Goal: Complete application form: Complete application form

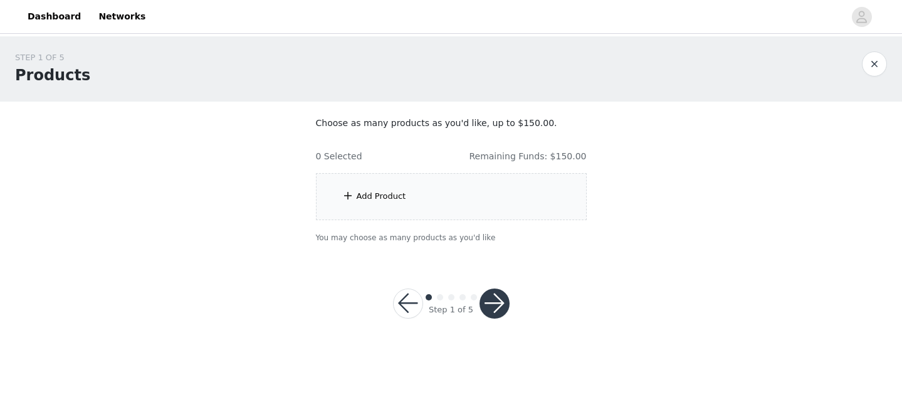
click at [375, 196] on div "Add Product" at bounding box center [382, 196] width 50 height 13
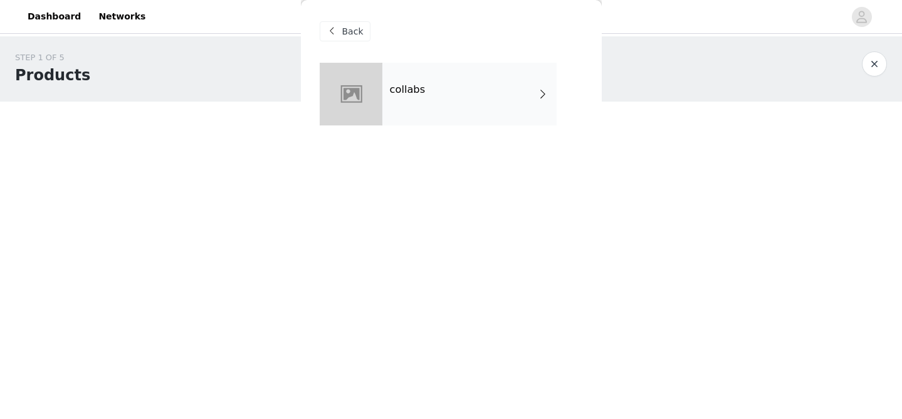
click at [427, 76] on div "collabs" at bounding box center [469, 94] width 174 height 63
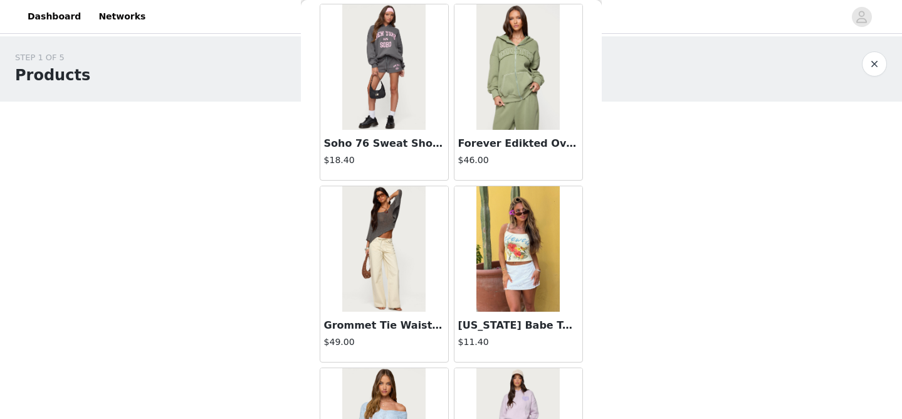
scroll to position [619, 0]
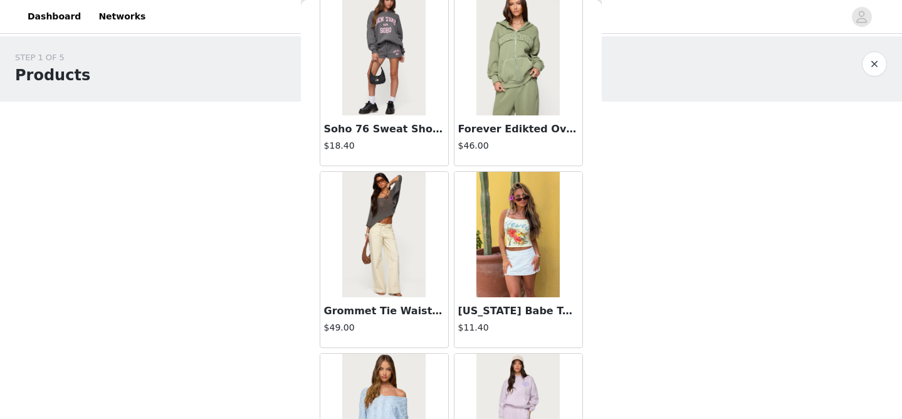
click at [373, 299] on div "Grommet Tie Waist Low Rise Jeans $49.00" at bounding box center [384, 322] width 128 height 50
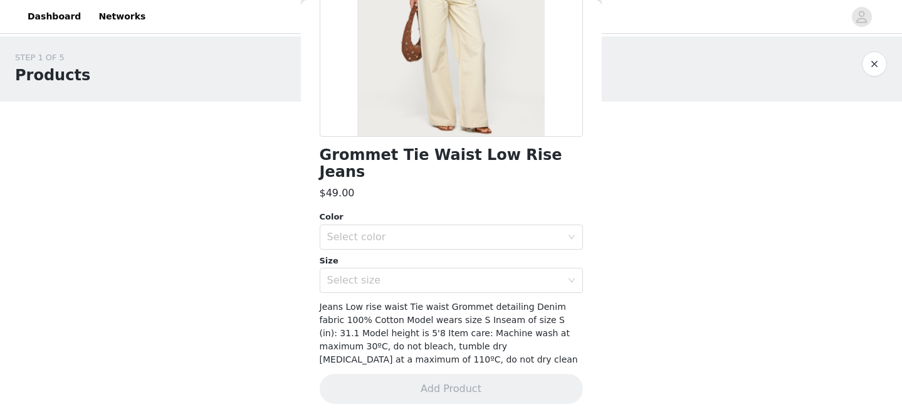
scroll to position [191, 0]
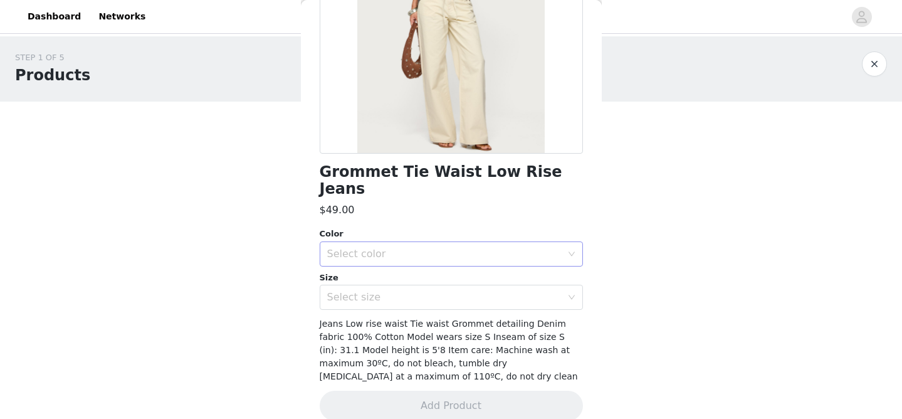
click at [369, 248] on div "Select color" at bounding box center [444, 254] width 234 height 13
click at [362, 268] on li "BEIGE" at bounding box center [451, 264] width 263 height 20
click at [362, 291] on div "Select size" at bounding box center [444, 297] width 234 height 13
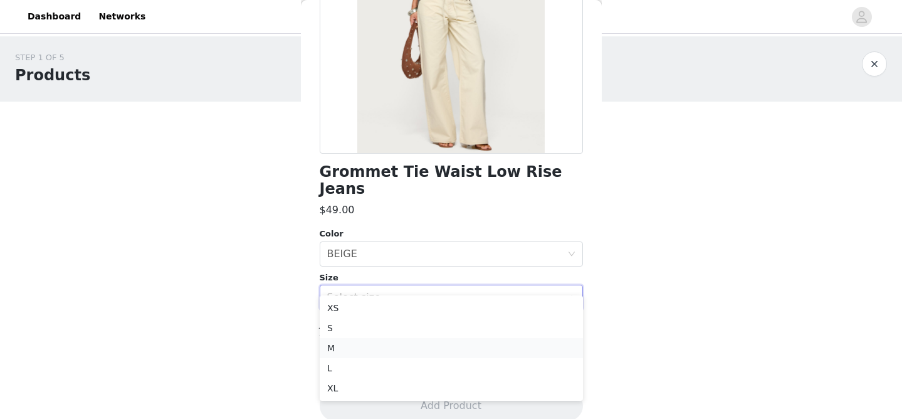
click at [348, 351] on li "M" at bounding box center [451, 348] width 263 height 20
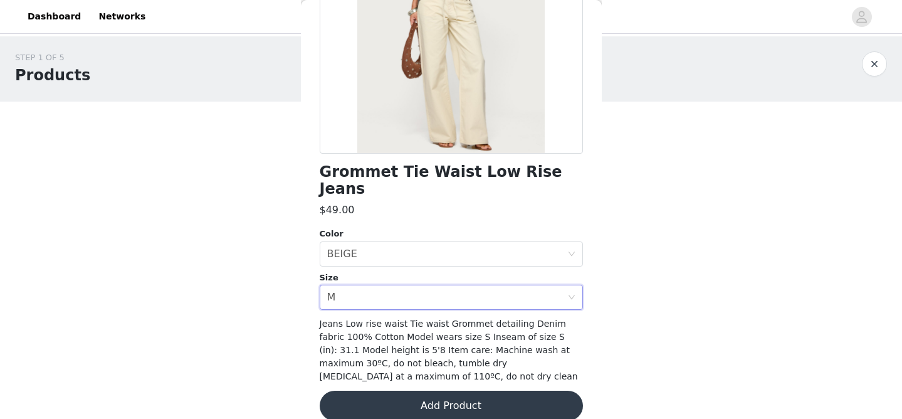
click at [399, 394] on button "Add Product" at bounding box center [451, 405] width 263 height 30
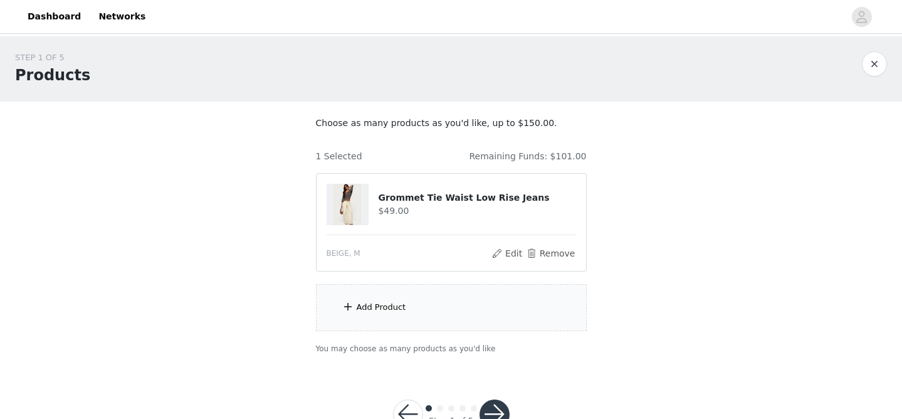
click at [430, 313] on div "Add Product" at bounding box center [451, 307] width 271 height 47
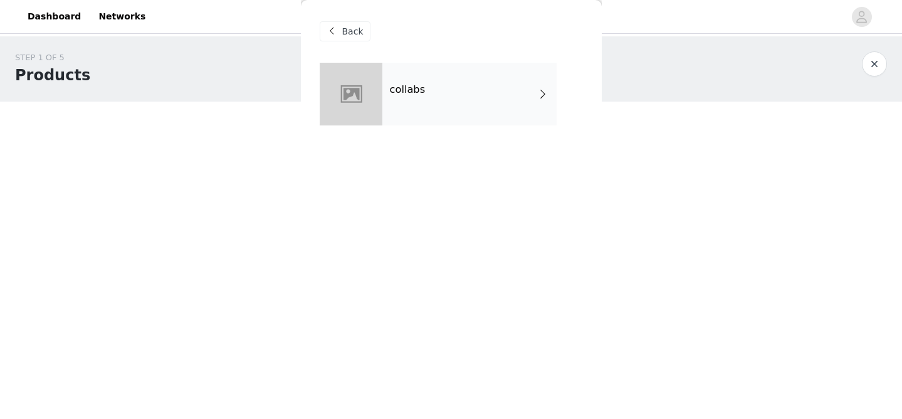
click at [416, 88] on h4 "collabs" at bounding box center [408, 89] width 36 height 11
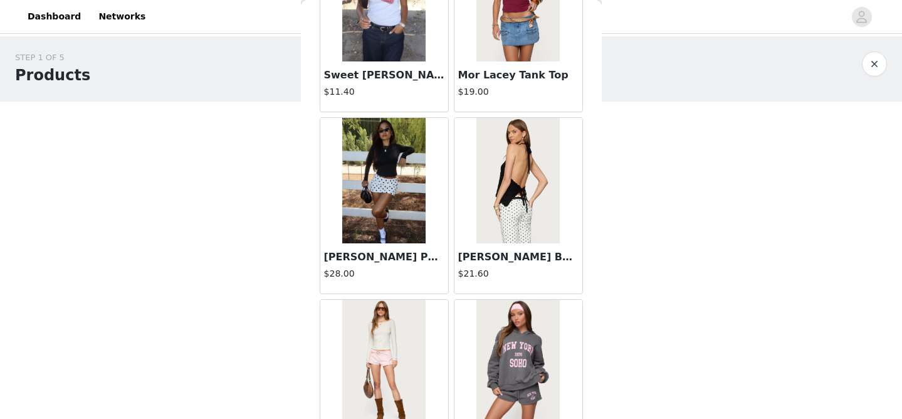
scroll to position [1406, 0]
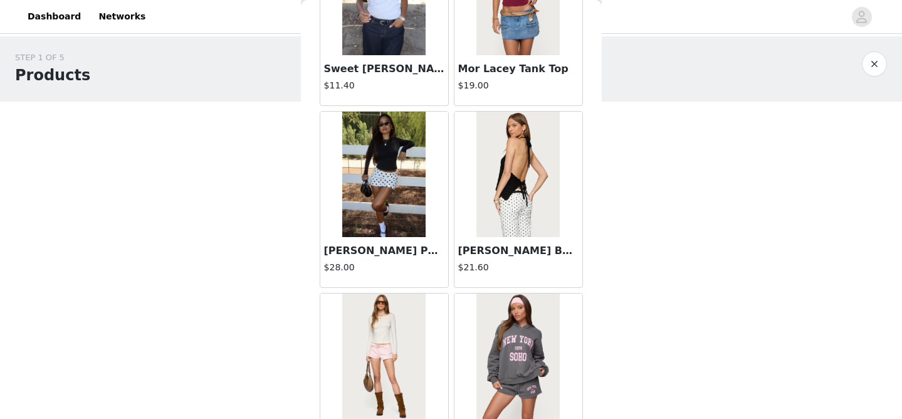
click at [506, 191] on img at bounding box center [517, 174] width 83 height 125
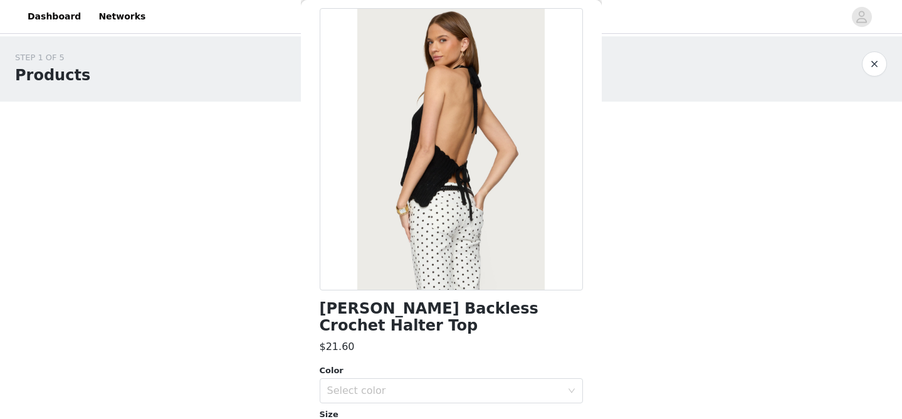
scroll to position [80, 0]
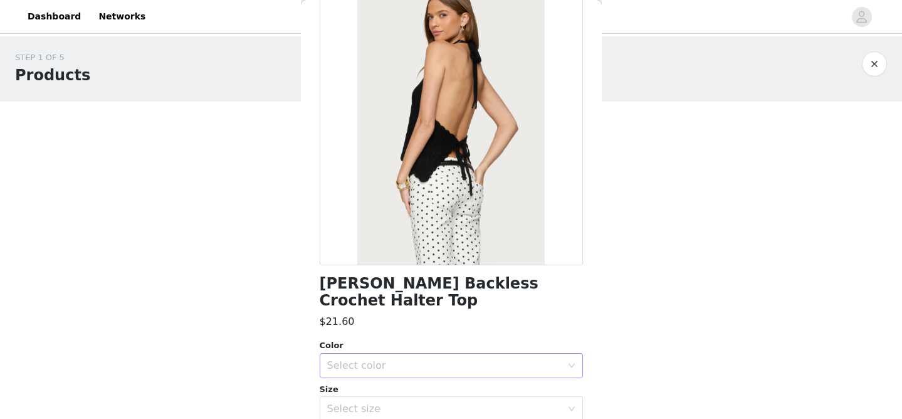
click at [385, 359] on div "Select color" at bounding box center [444, 365] width 234 height 13
click at [365, 379] on li "BLACK" at bounding box center [451, 376] width 263 height 20
click at [360, 402] on div "Select size" at bounding box center [444, 408] width 234 height 13
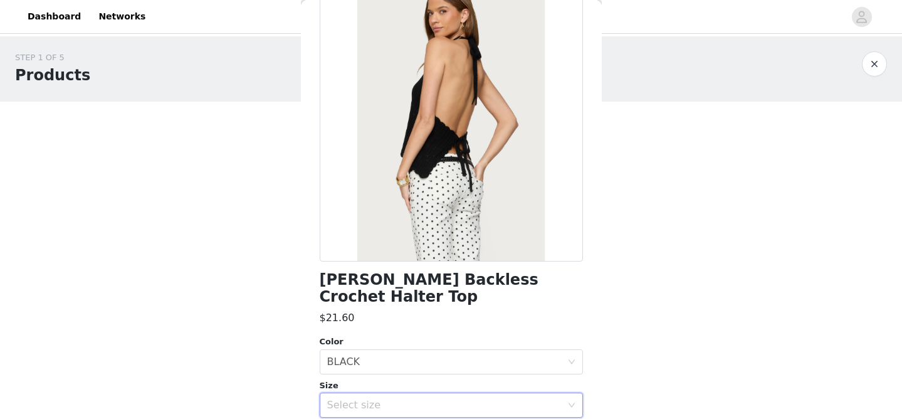
scroll to position [110, 0]
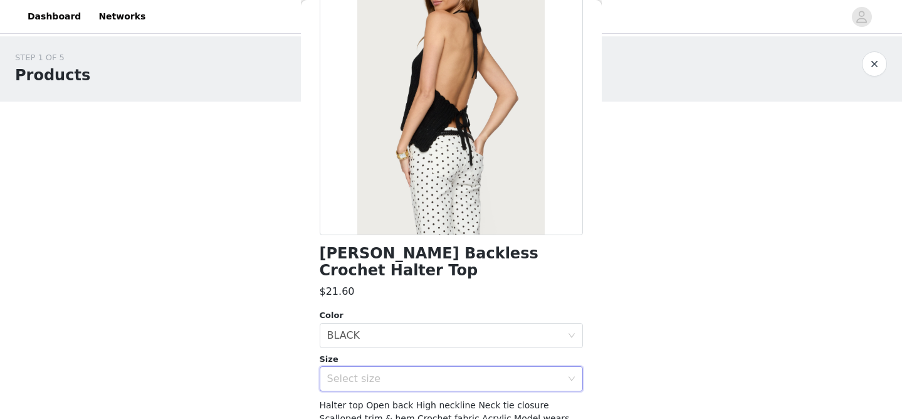
click at [369, 367] on div "Select size" at bounding box center [447, 379] width 240 height 24
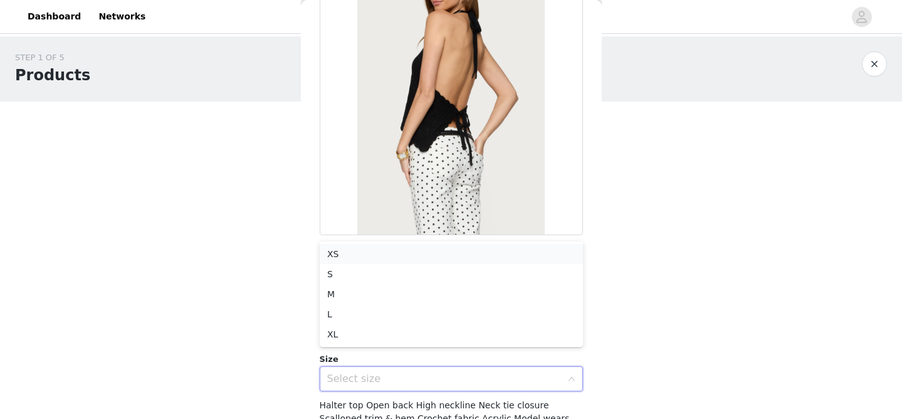
click at [361, 255] on li "XS" at bounding box center [451, 254] width 263 height 20
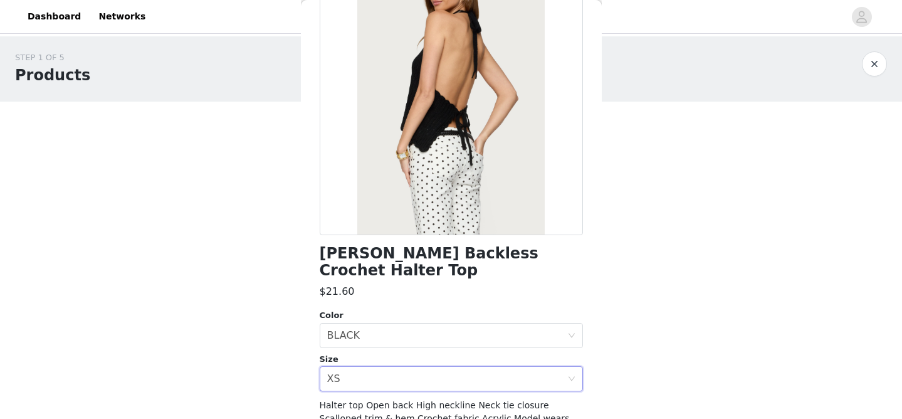
scroll to position [191, 0]
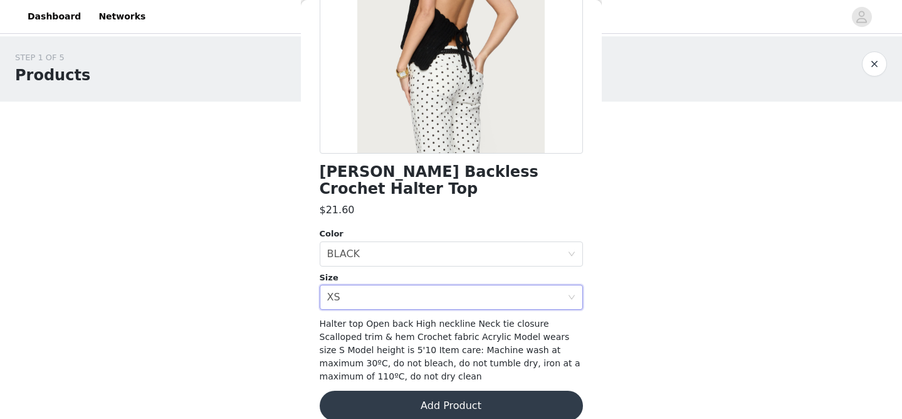
click at [491, 397] on button "Add Product" at bounding box center [451, 405] width 263 height 30
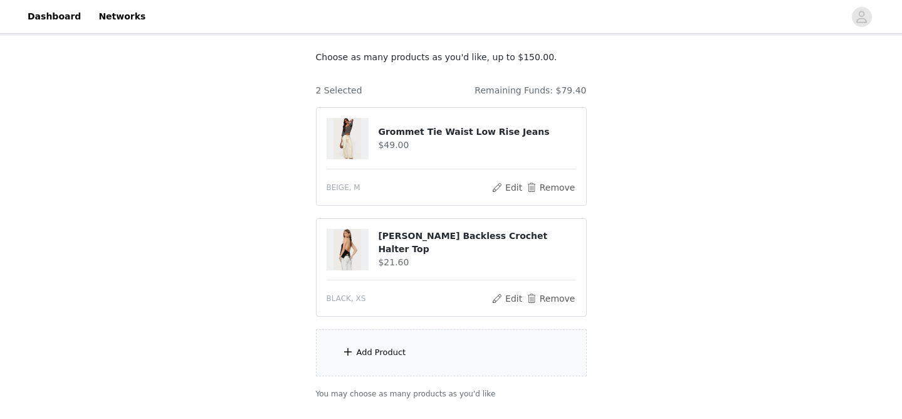
scroll to position [120, 0]
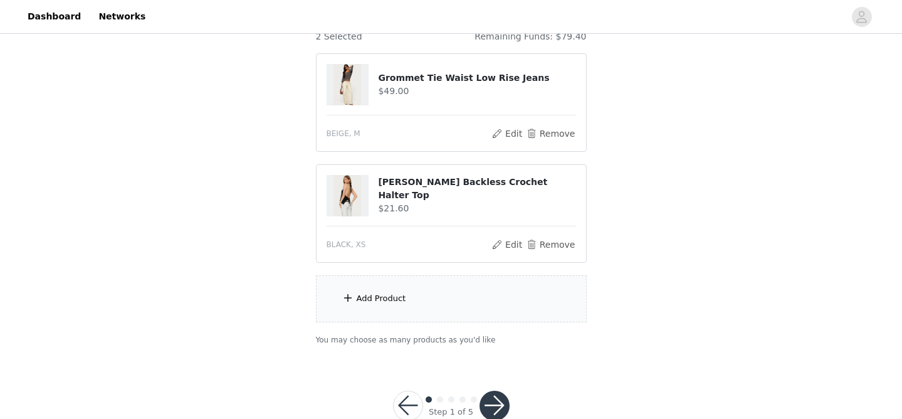
click at [459, 293] on div "Add Product" at bounding box center [451, 298] width 271 height 47
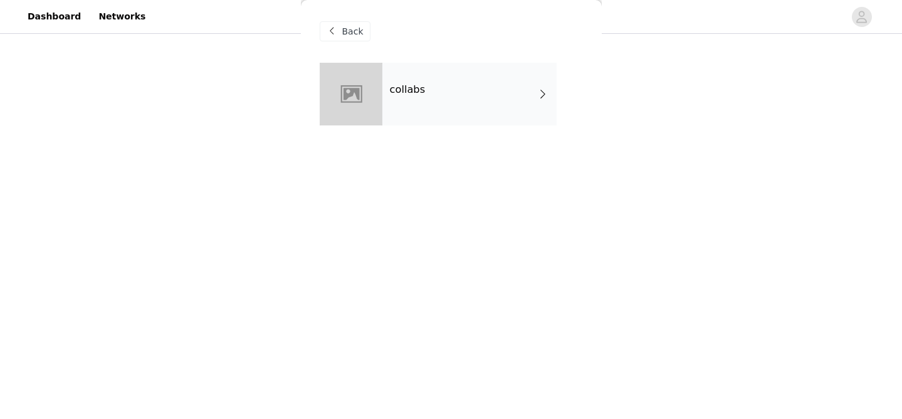
click at [416, 68] on div "collabs" at bounding box center [469, 94] width 174 height 63
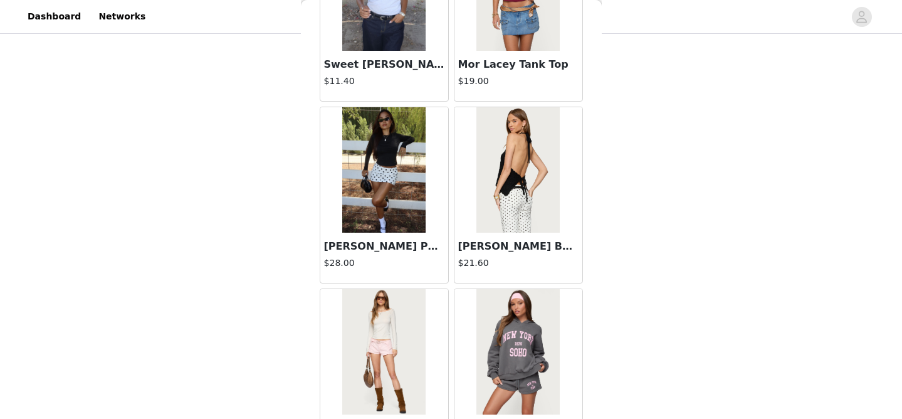
scroll to position [1499, 0]
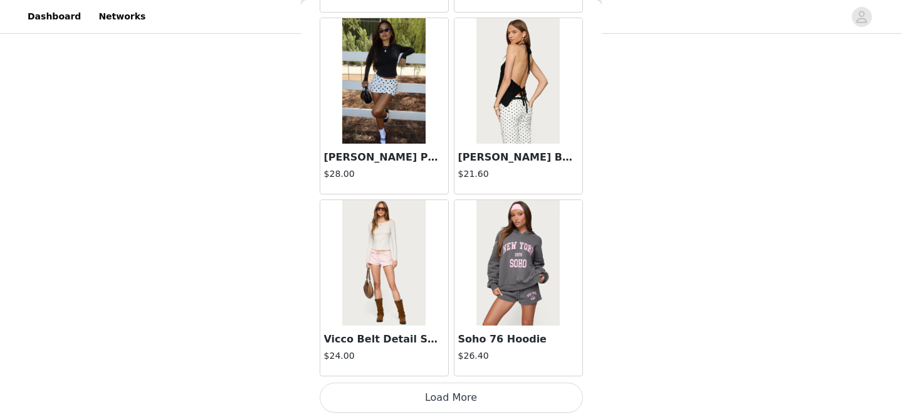
click at [416, 395] on button "Load More" at bounding box center [451, 397] width 263 height 30
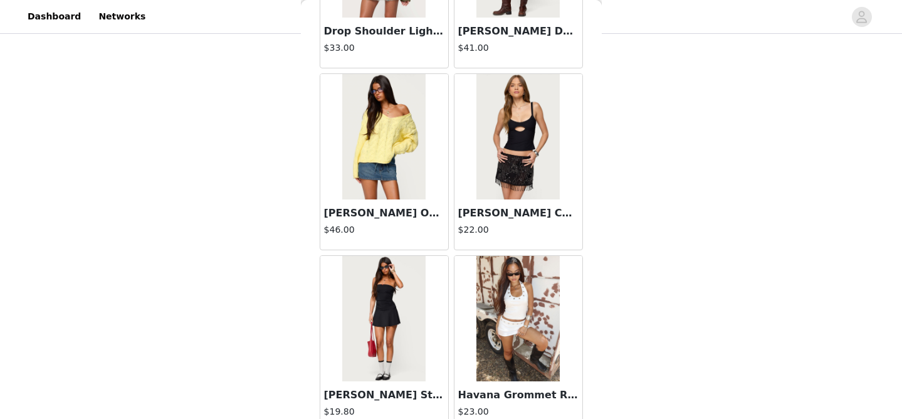
scroll to position [3317, 0]
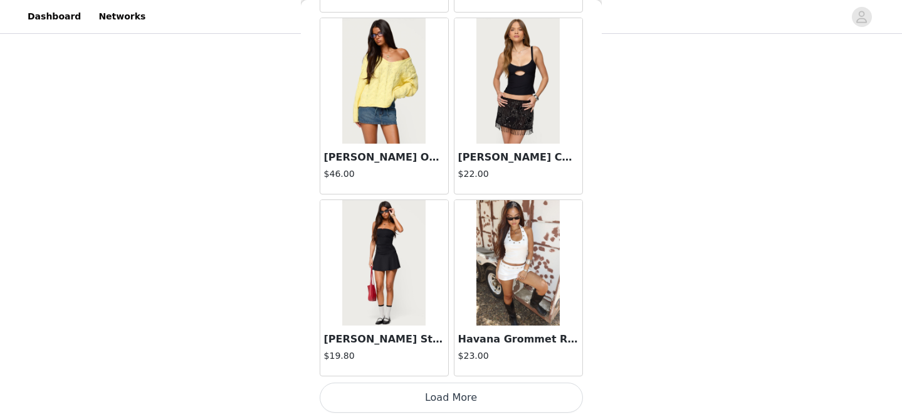
click at [414, 400] on button "Load More" at bounding box center [451, 397] width 263 height 30
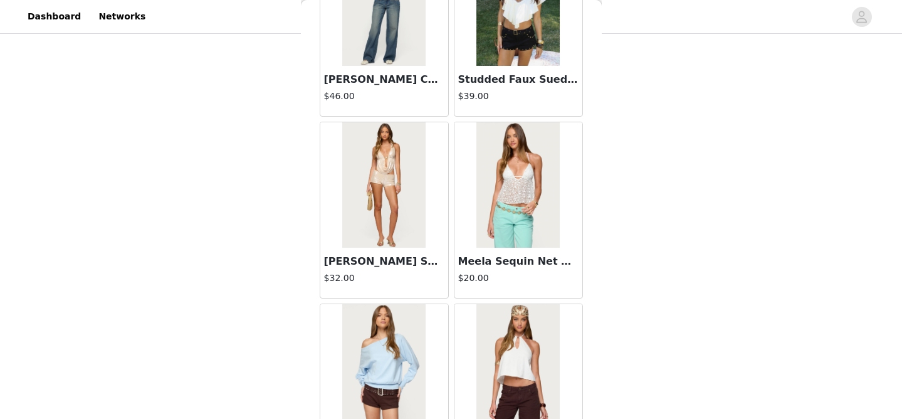
scroll to position [3940, 0]
click at [506, 43] on img at bounding box center [517, 2] width 83 height 125
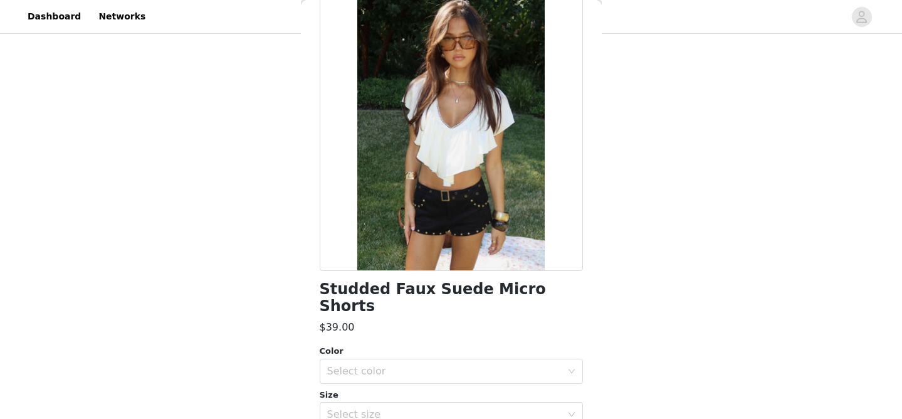
scroll to position [108, 0]
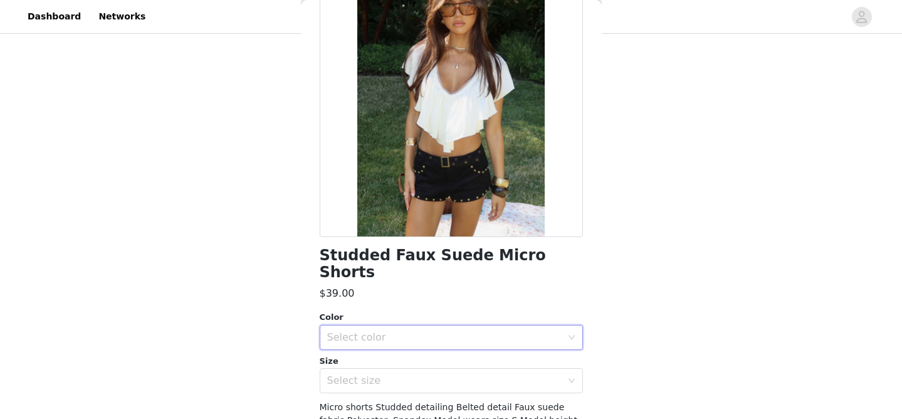
click at [426, 325] on div "Select color" at bounding box center [447, 337] width 240 height 24
click at [394, 345] on li "BLACK" at bounding box center [451, 348] width 263 height 20
click at [389, 374] on div "Select size" at bounding box center [444, 380] width 234 height 13
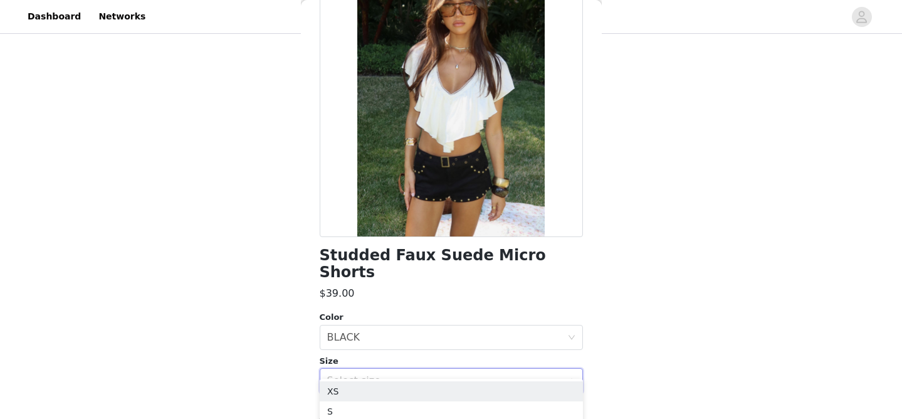
click at [389, 370] on div "Select size" at bounding box center [447, 381] width 240 height 24
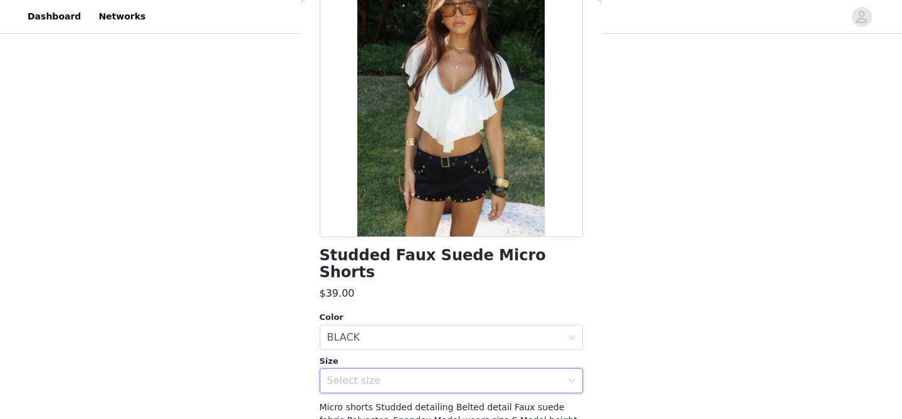
click at [389, 370] on div "Select size" at bounding box center [447, 381] width 240 height 24
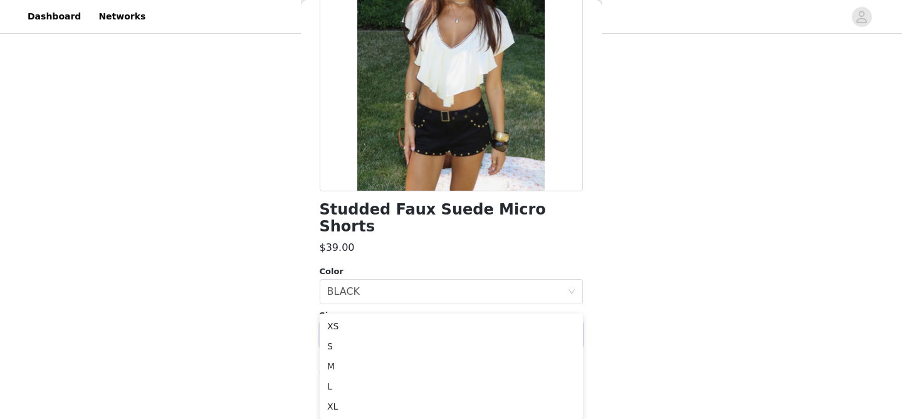
scroll to position [191, 0]
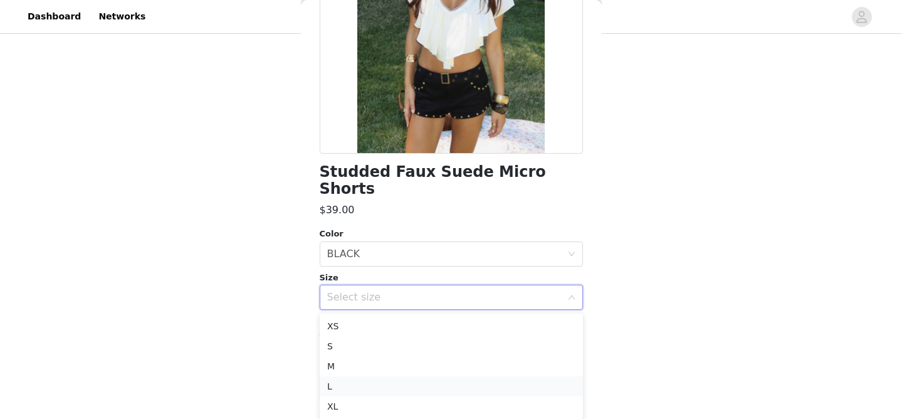
click at [362, 386] on li "L" at bounding box center [451, 386] width 263 height 20
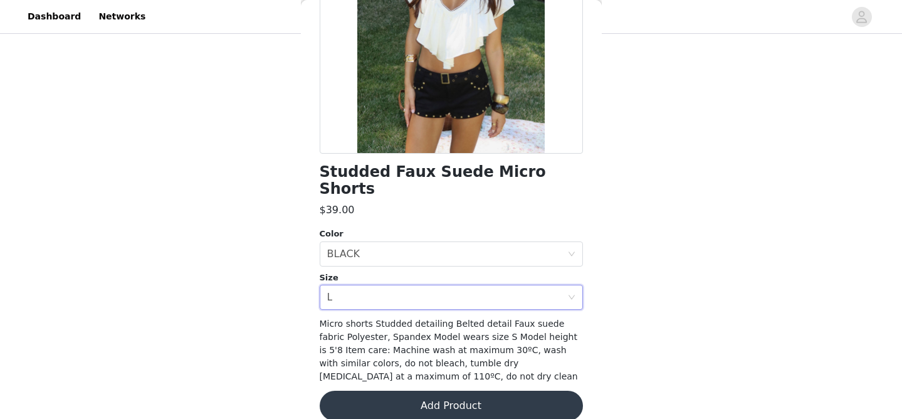
scroll to position [152, 0]
click at [421, 390] on button "Add Product" at bounding box center [451, 405] width 263 height 30
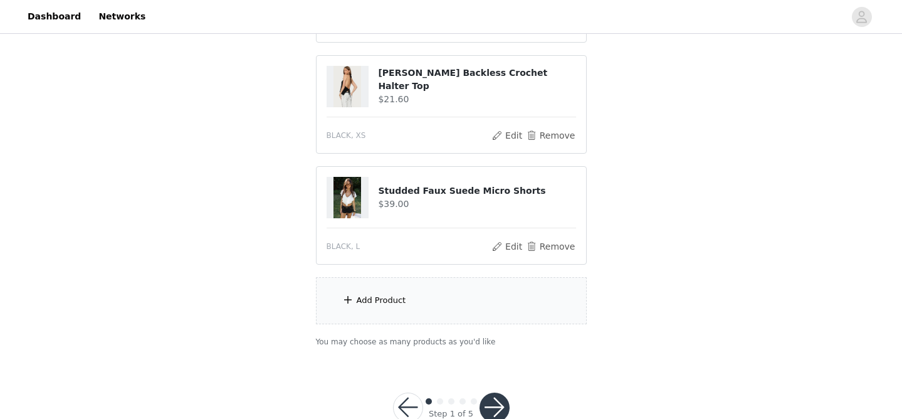
scroll to position [233, 0]
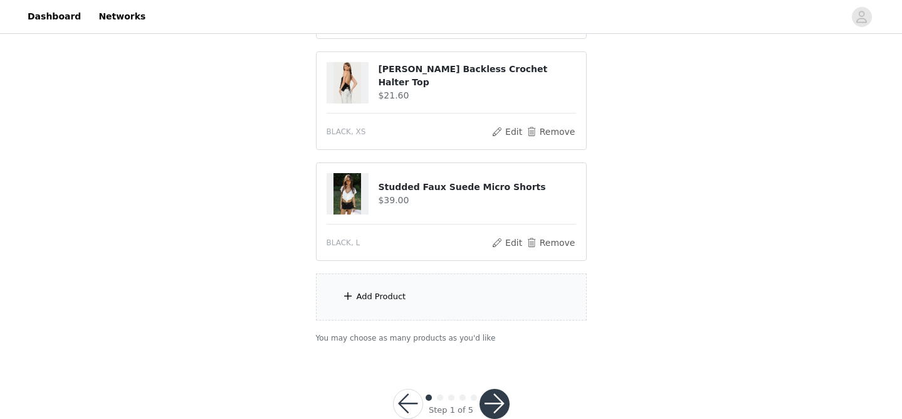
click at [370, 290] on div "Add Product" at bounding box center [382, 296] width 50 height 13
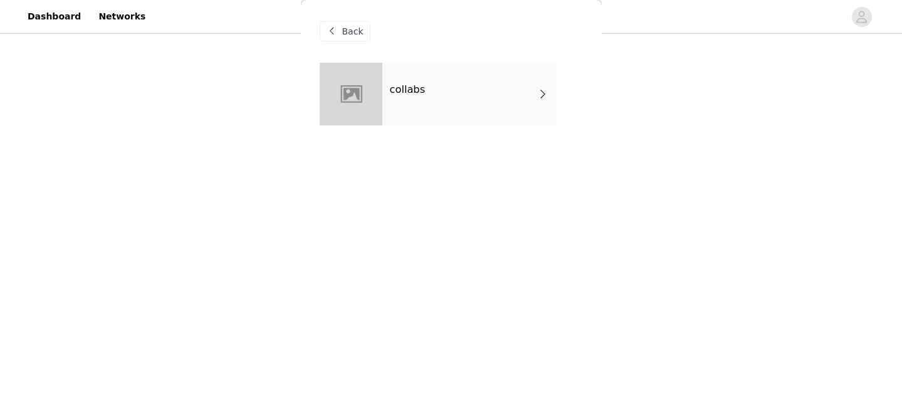
click at [422, 106] on div "collabs" at bounding box center [469, 94] width 174 height 63
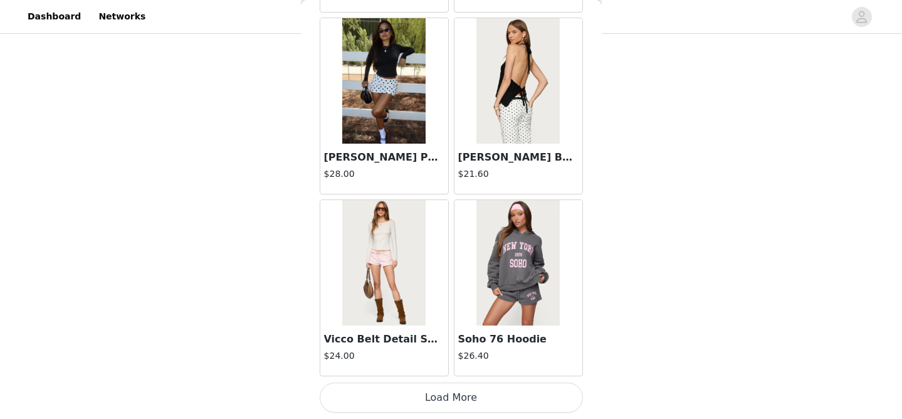
scroll to position [262, 0]
click at [470, 400] on button "Load More" at bounding box center [451, 397] width 263 height 30
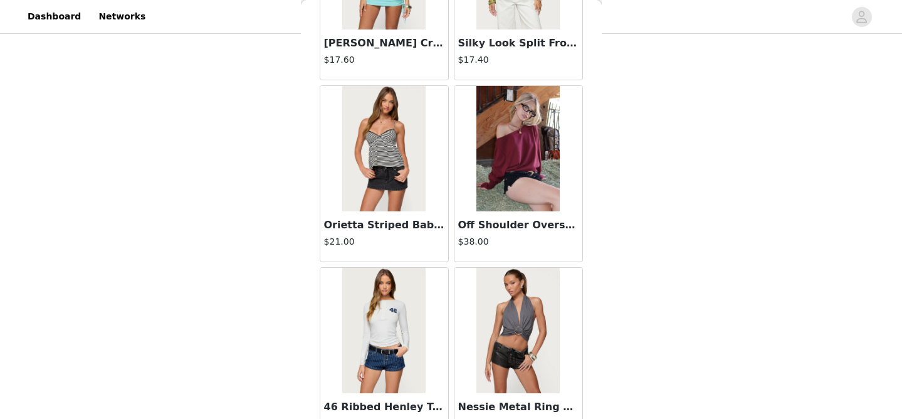
scroll to position [3317, 0]
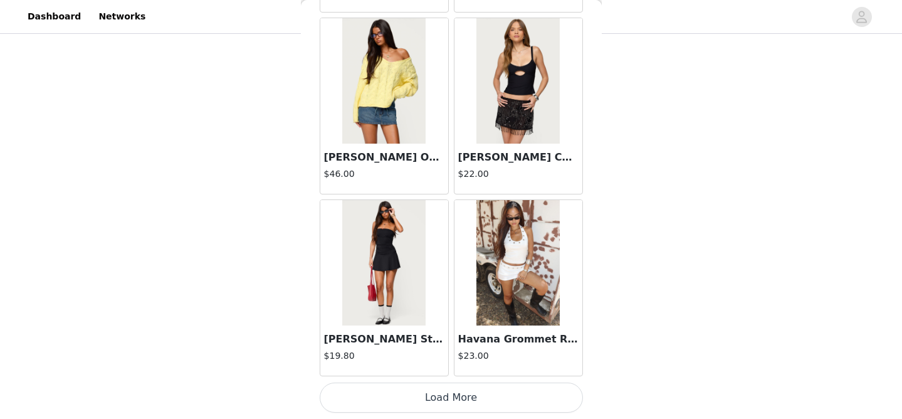
click at [453, 394] on button "Load More" at bounding box center [451, 397] width 263 height 30
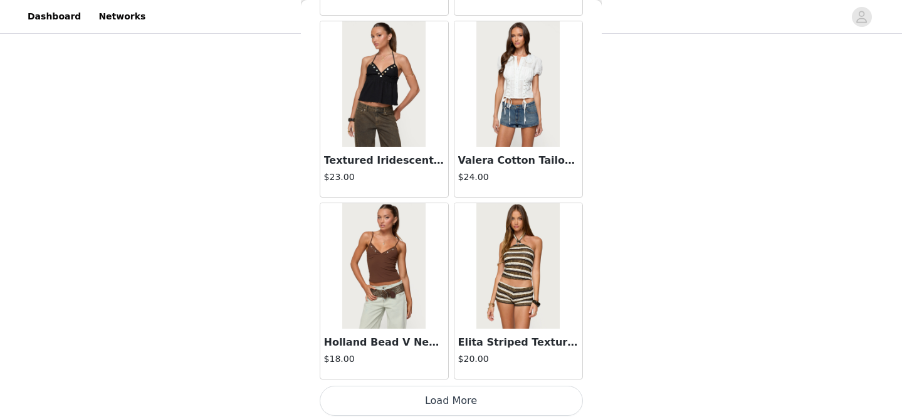
scroll to position [263, 0]
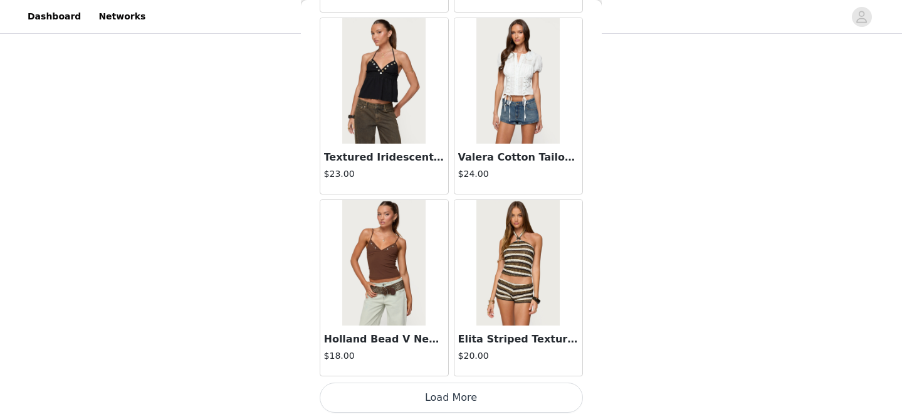
click at [454, 400] on button "Load More" at bounding box center [451, 397] width 263 height 30
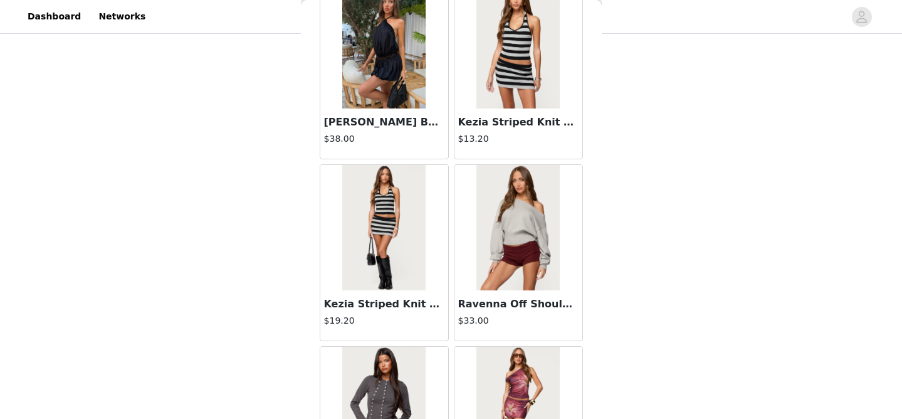
scroll to position [6952, 0]
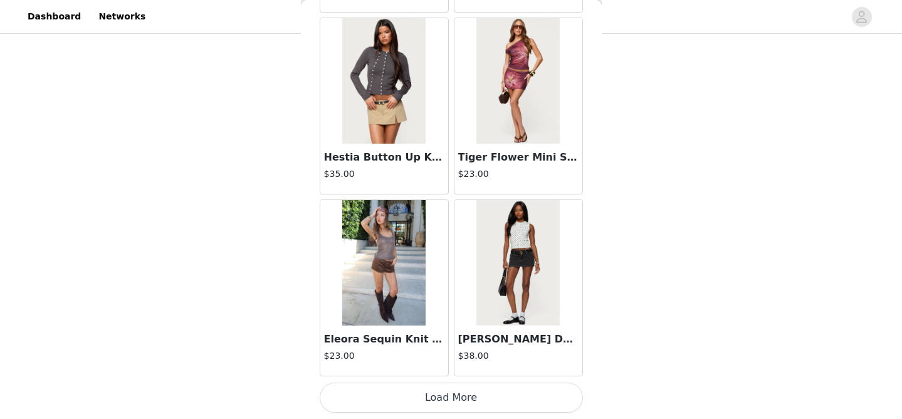
click at [439, 399] on button "Load More" at bounding box center [451, 397] width 263 height 30
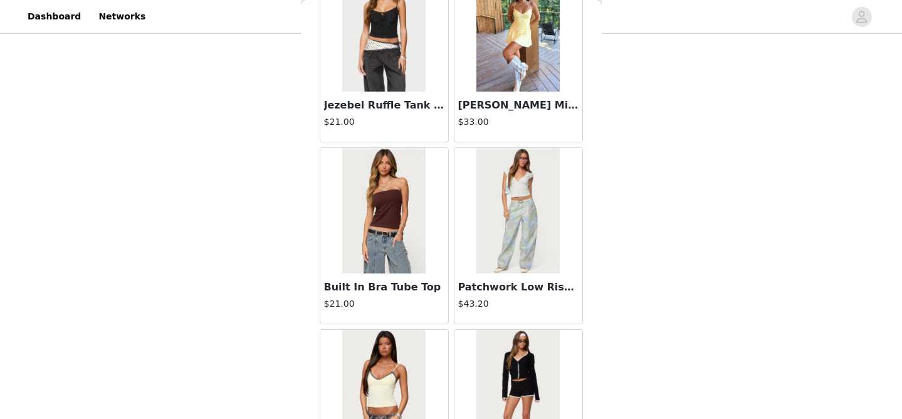
scroll to position [8769, 0]
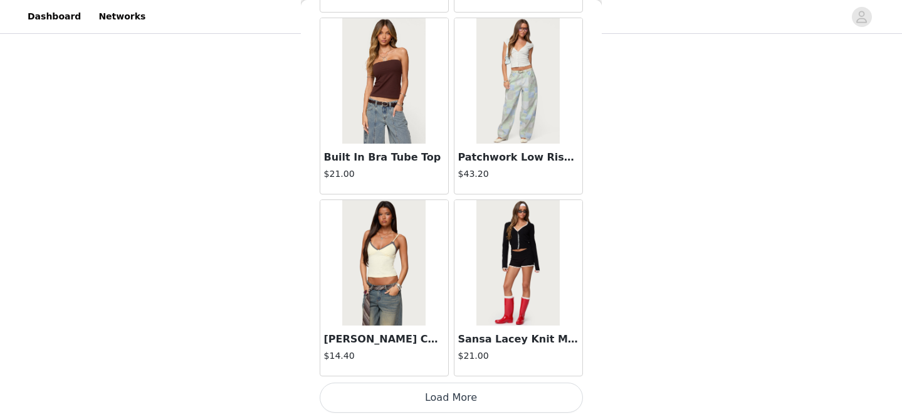
click at [447, 387] on button "Load More" at bounding box center [451, 397] width 263 height 30
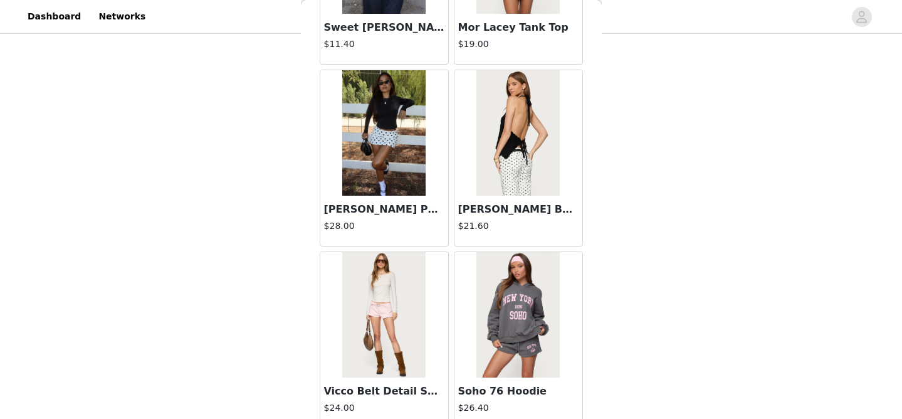
scroll to position [4173, 0]
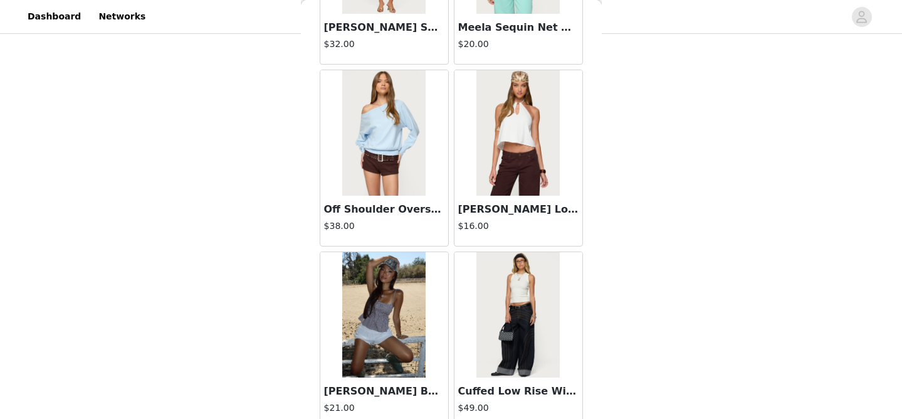
click at [509, 145] on img at bounding box center [517, 132] width 83 height 125
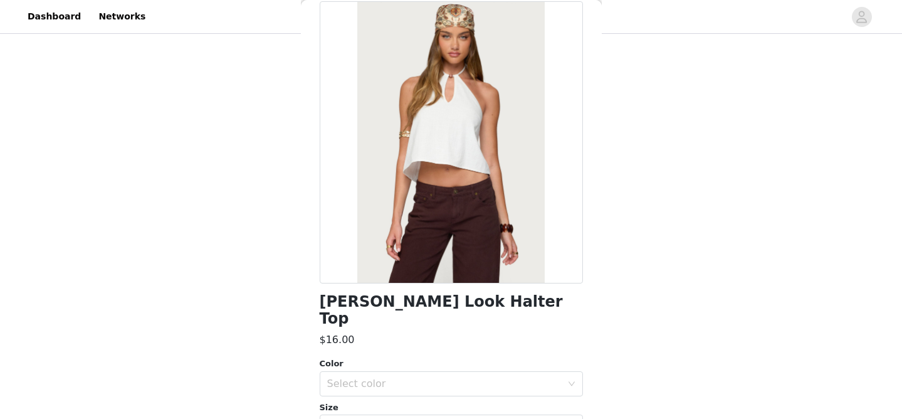
scroll to position [191, 0]
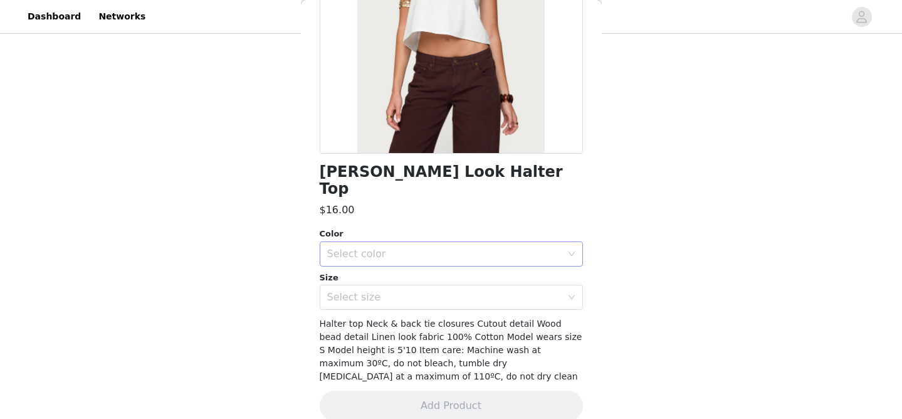
click at [428, 248] on div "Select color" at bounding box center [444, 254] width 234 height 13
click at [395, 268] on li "WHITE" at bounding box center [451, 264] width 263 height 20
click at [394, 291] on div "Select size" at bounding box center [444, 297] width 234 height 13
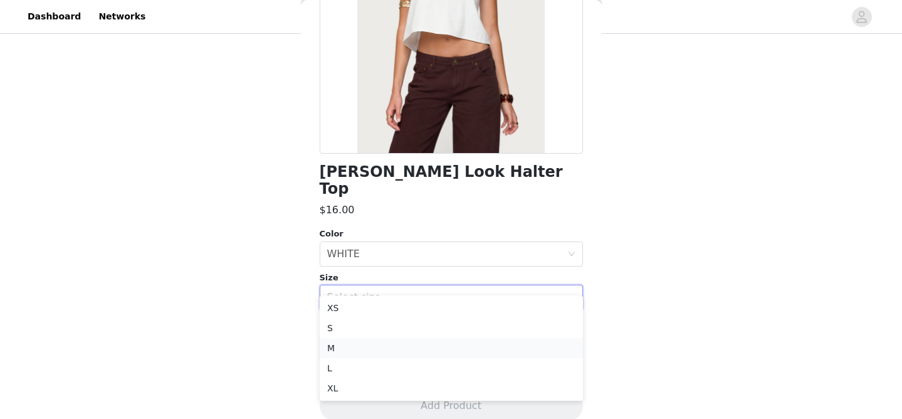
click at [371, 341] on li "M" at bounding box center [451, 348] width 263 height 20
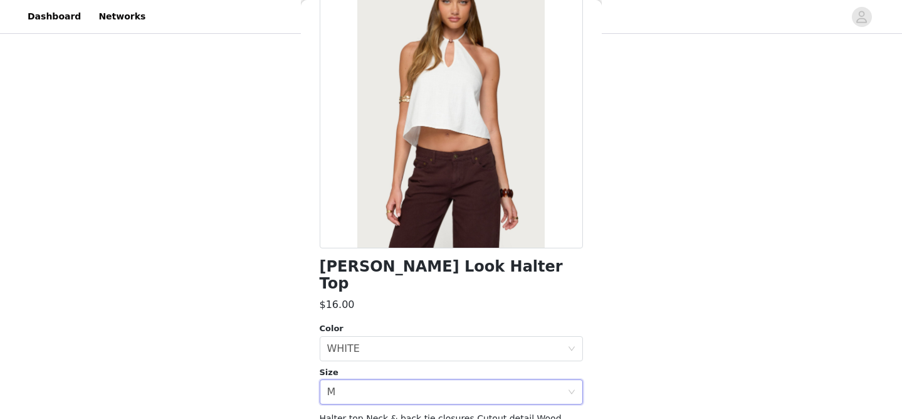
scroll to position [101, 0]
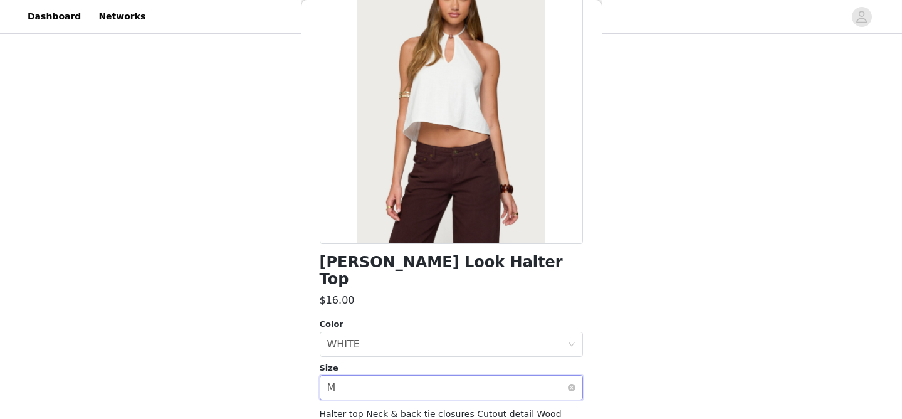
click at [374, 380] on div "Select size M" at bounding box center [447, 387] width 240 height 24
click at [351, 412] on li "S" at bounding box center [451, 418] width 263 height 20
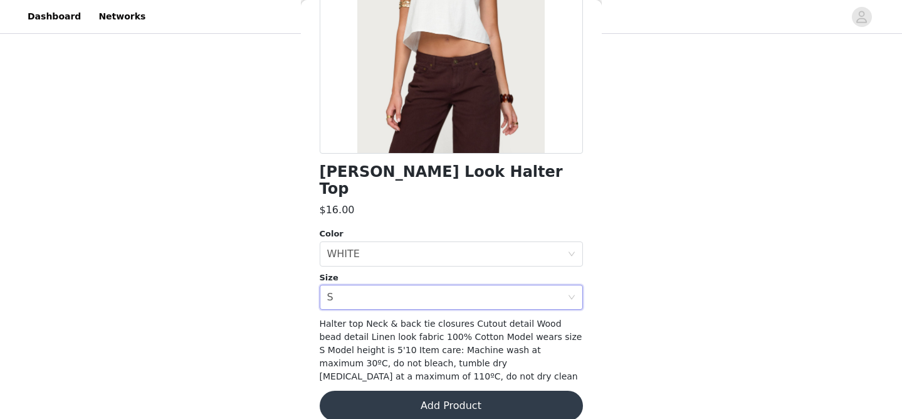
click at [436, 402] on button "Add Product" at bounding box center [451, 405] width 263 height 30
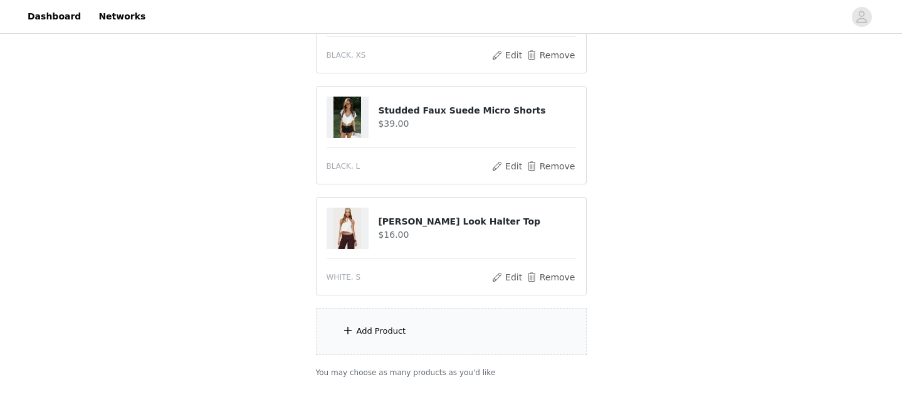
scroll to position [310, 0]
click at [423, 338] on div "Add Product" at bounding box center [451, 330] width 271 height 47
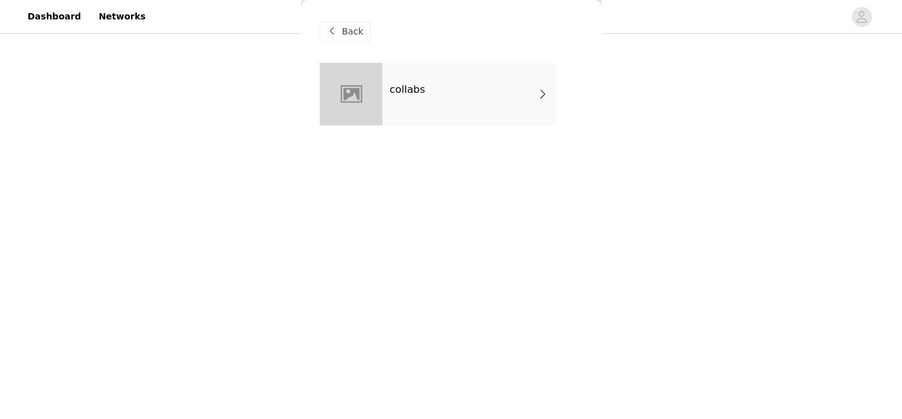
click at [405, 121] on div "collabs" at bounding box center [469, 94] width 174 height 63
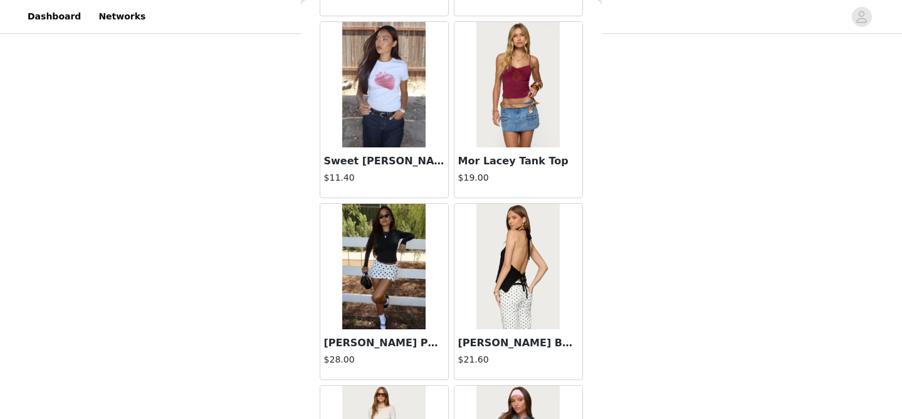
scroll to position [1499, 0]
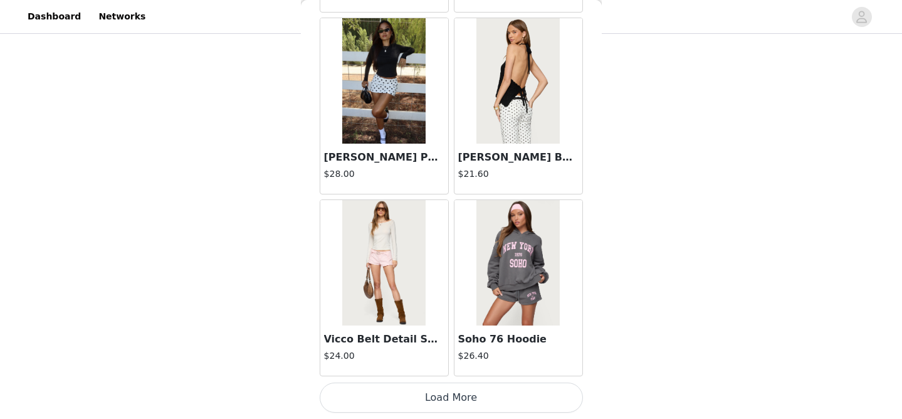
click at [379, 400] on button "Load More" at bounding box center [451, 397] width 263 height 30
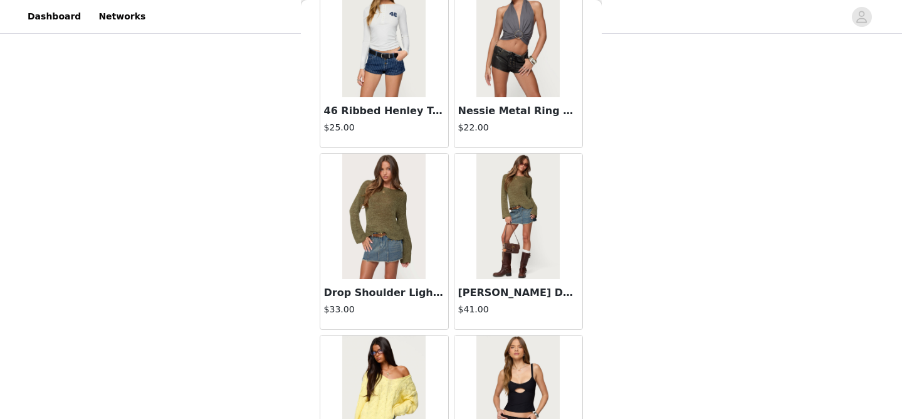
scroll to position [3317, 0]
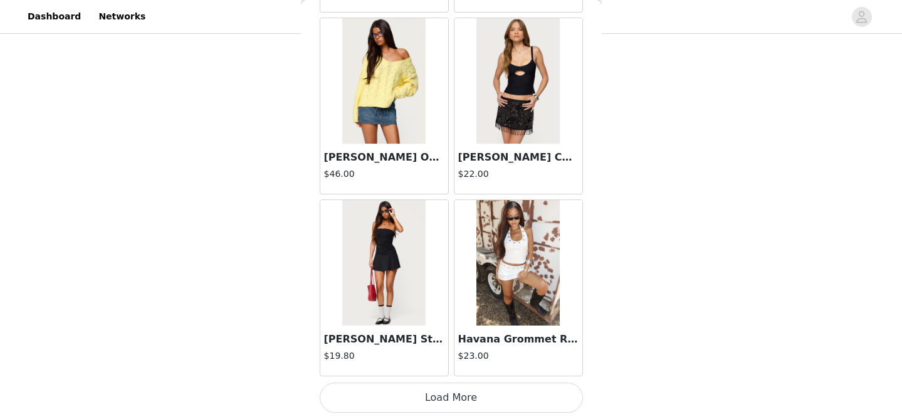
click at [369, 400] on button "Load More" at bounding box center [451, 397] width 263 height 30
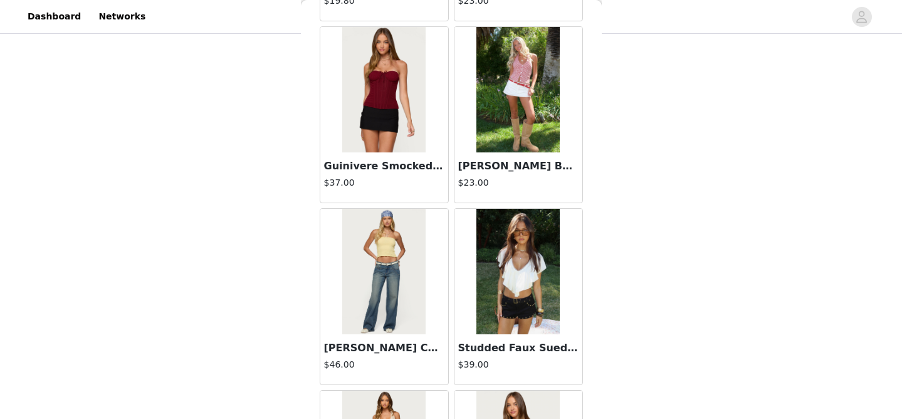
scroll to position [5134, 0]
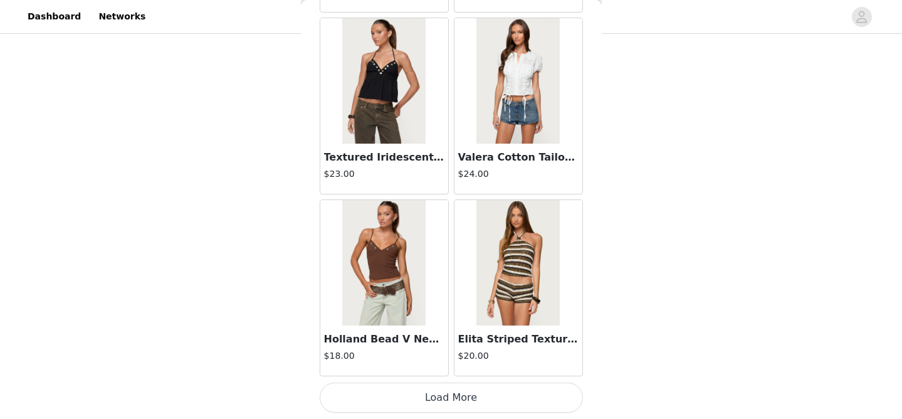
click at [387, 400] on button "Load More" at bounding box center [451, 397] width 263 height 30
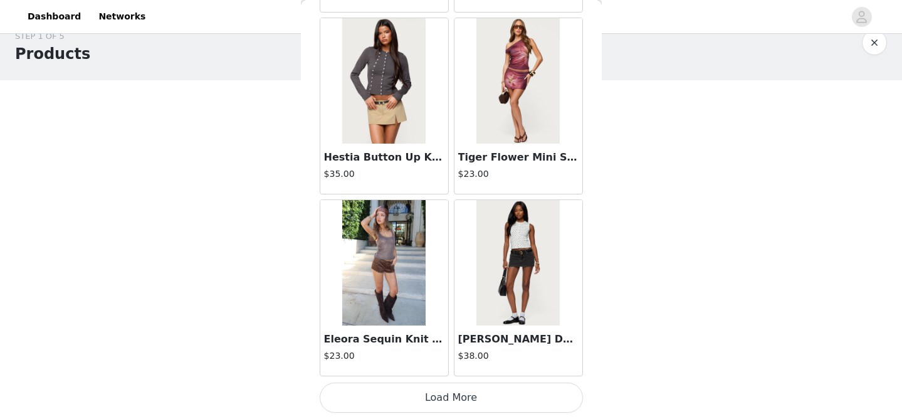
scroll to position [0, 0]
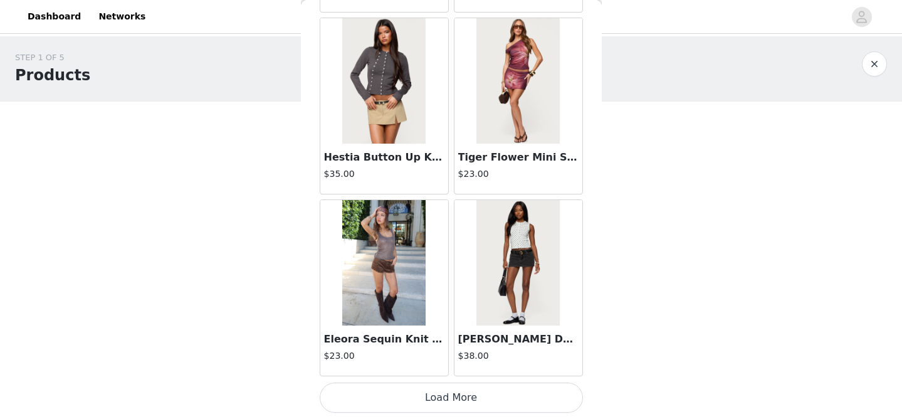
click at [464, 396] on button "Load More" at bounding box center [451, 397] width 263 height 30
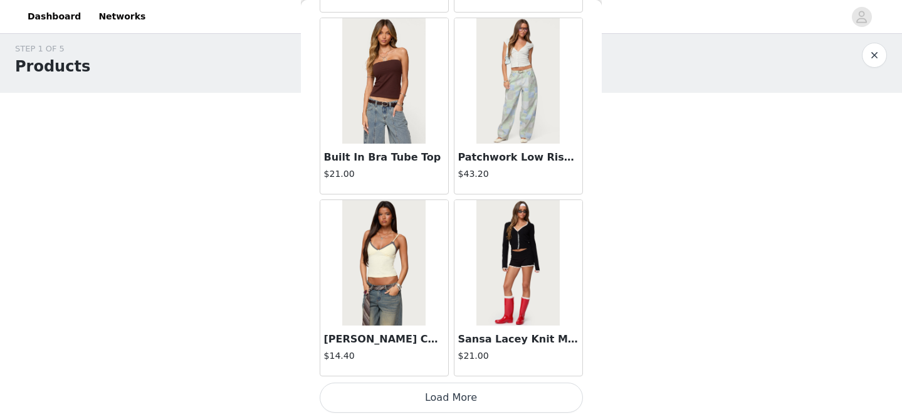
scroll to position [374, 0]
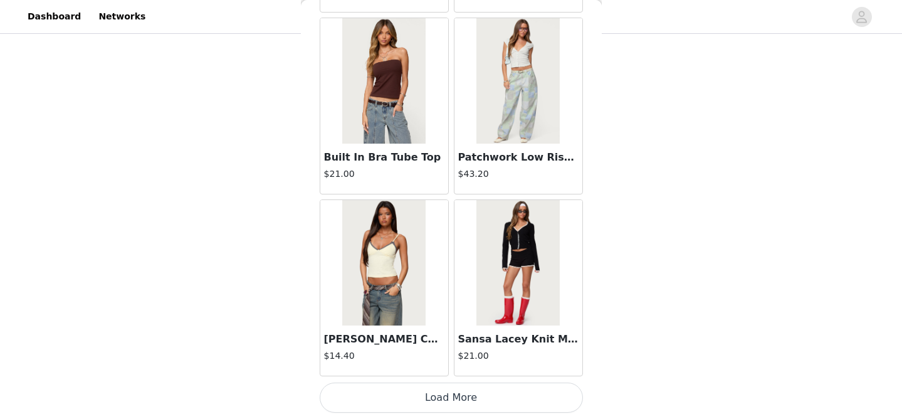
click at [424, 394] on button "Load More" at bounding box center [451, 397] width 263 height 30
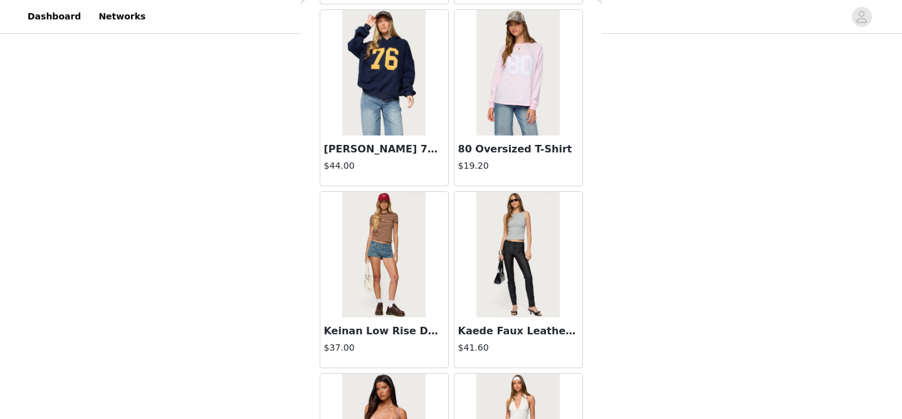
scroll to position [10587, 0]
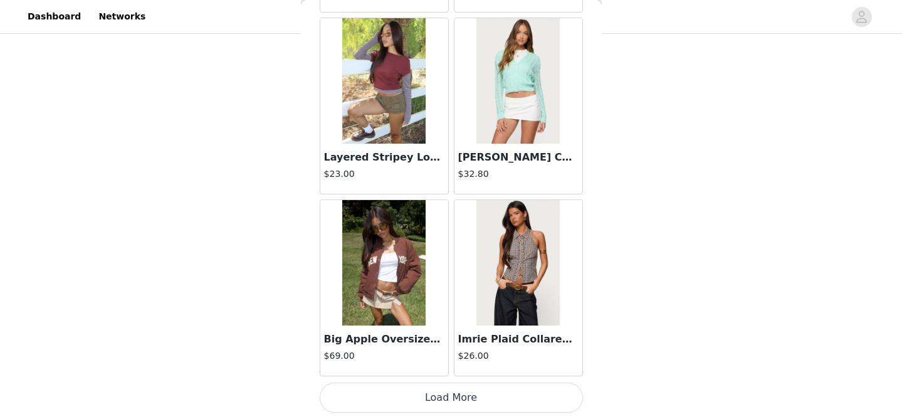
click at [387, 403] on button "Load More" at bounding box center [451, 397] width 263 height 30
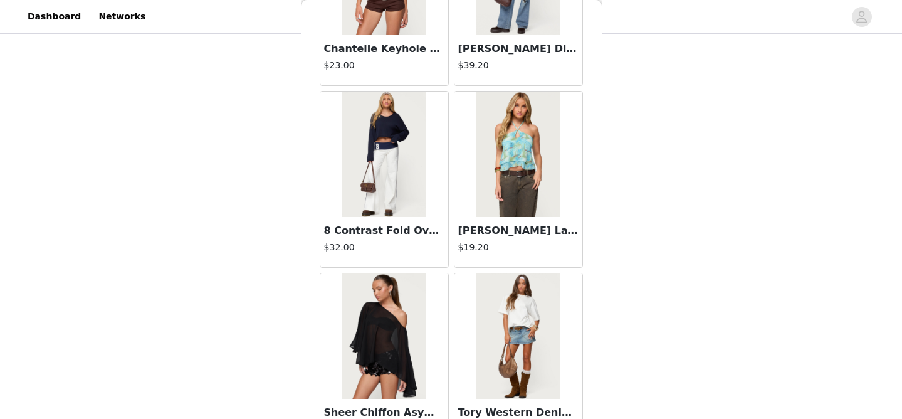
scroll to position [12404, 0]
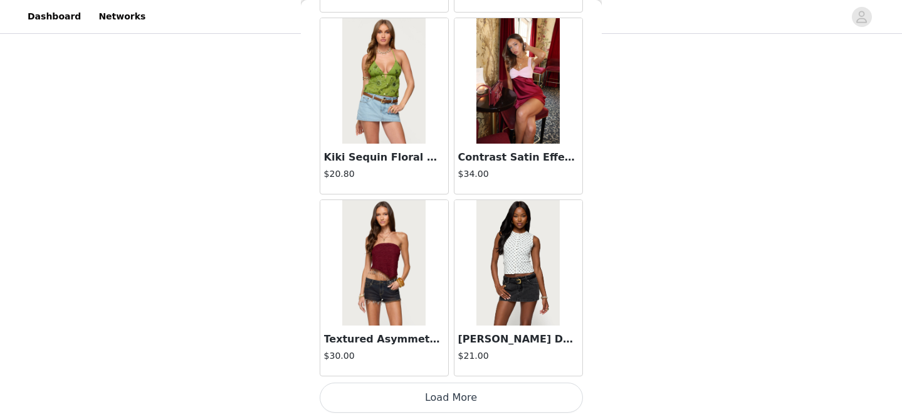
click at [394, 403] on button "Load More" at bounding box center [451, 397] width 263 height 30
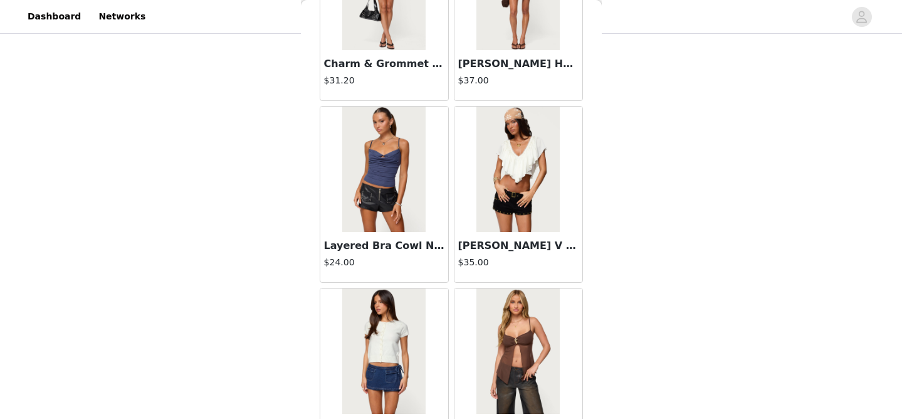
scroll to position [14222, 0]
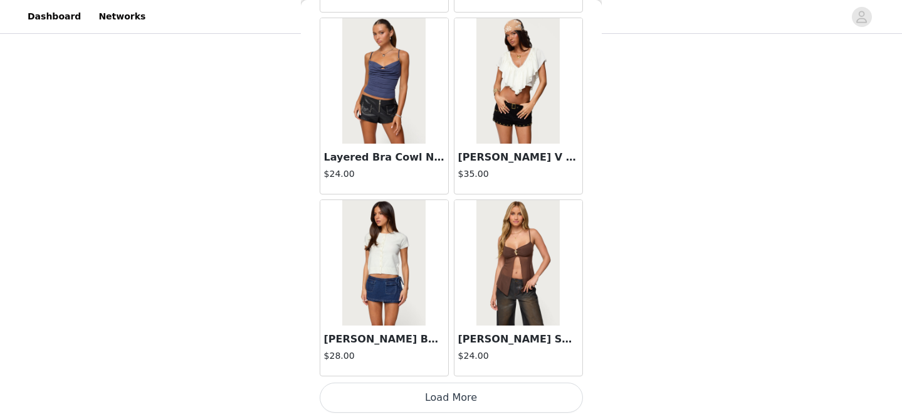
click at [431, 397] on button "Load More" at bounding box center [451, 397] width 263 height 30
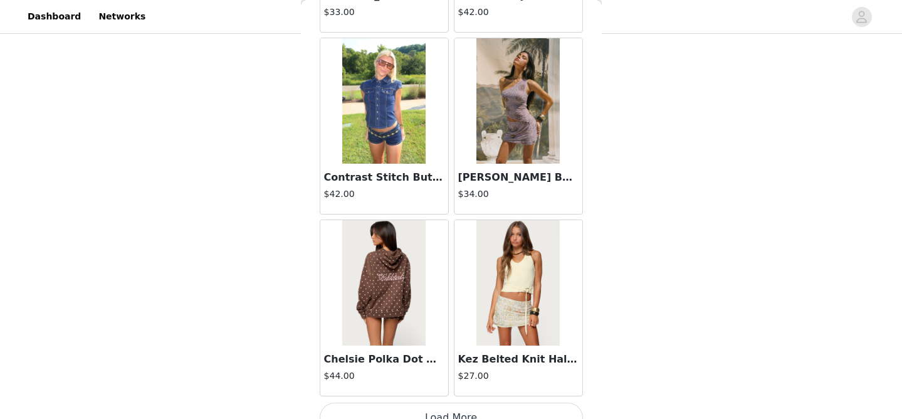
scroll to position [16039, 0]
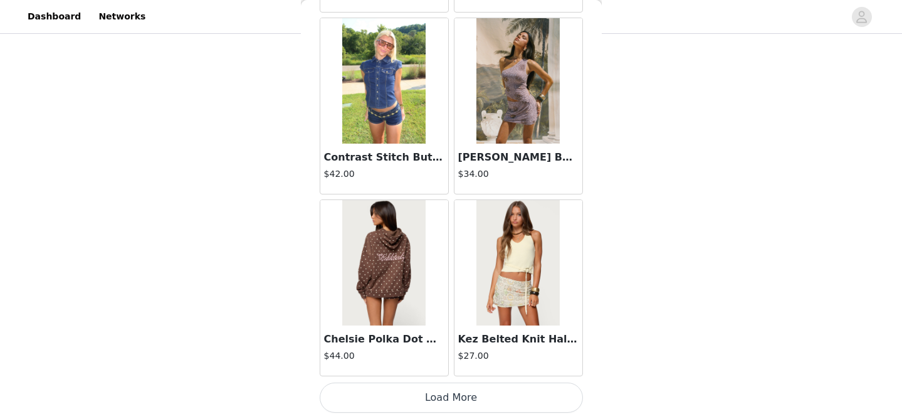
click at [437, 400] on button "Load More" at bounding box center [451, 397] width 263 height 30
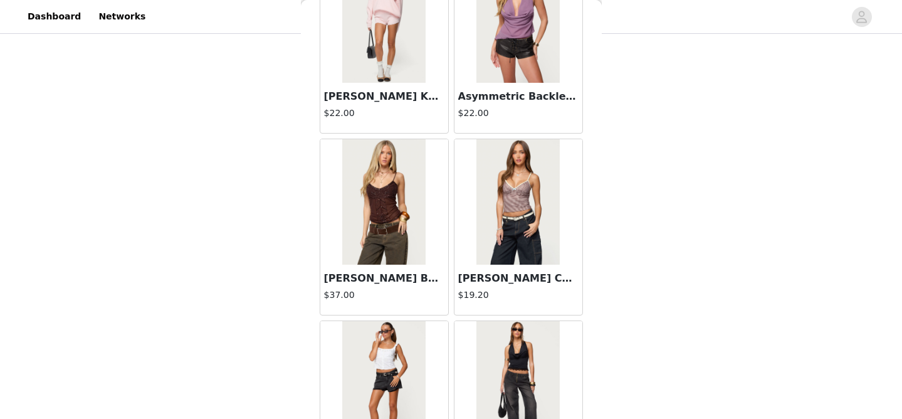
scroll to position [17857, 0]
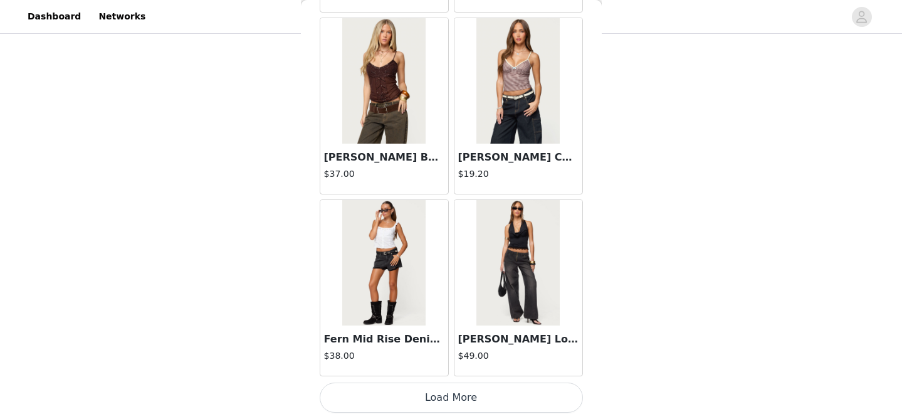
click at [426, 394] on button "Load More" at bounding box center [451, 397] width 263 height 30
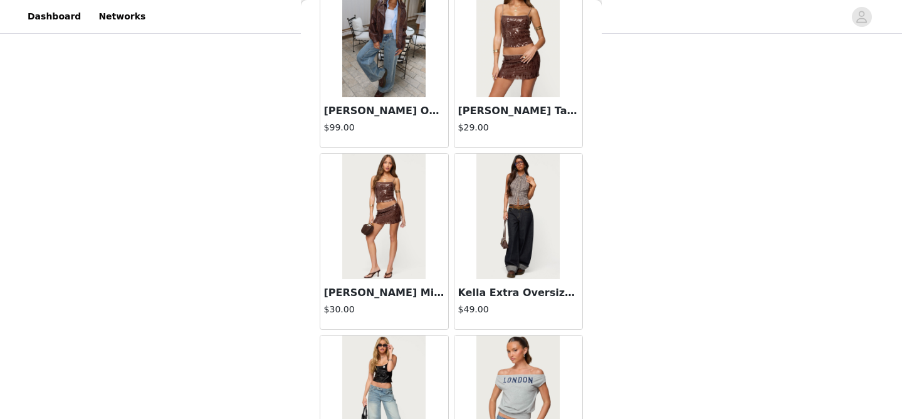
scroll to position [19674, 0]
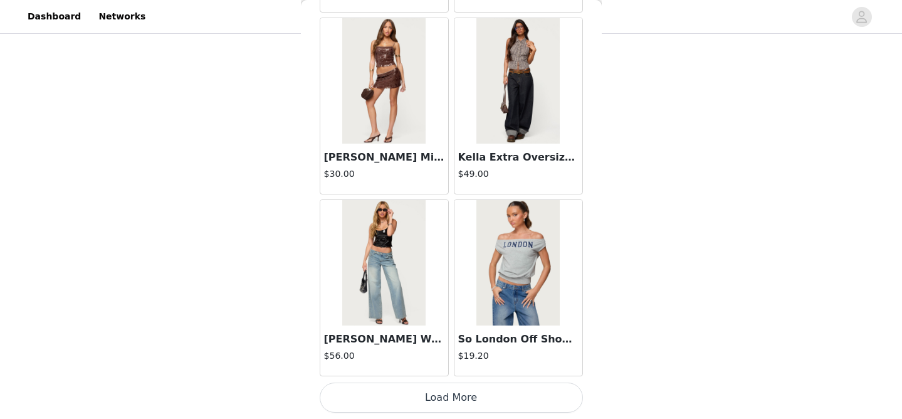
click at [409, 402] on button "Load More" at bounding box center [451, 397] width 263 height 30
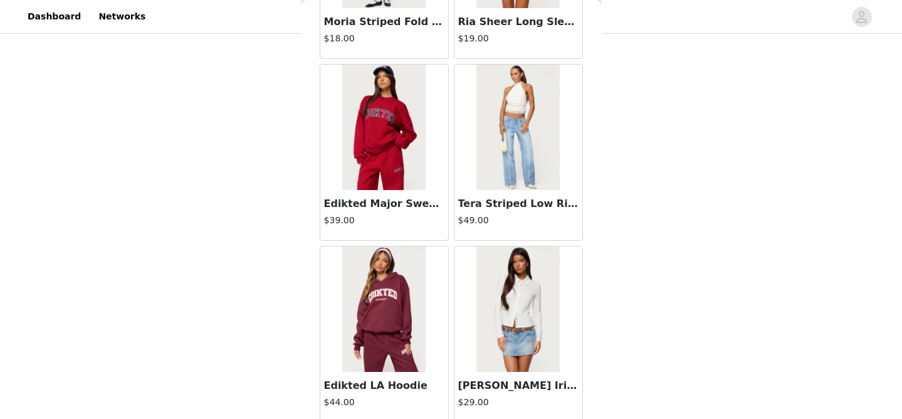
scroll to position [21492, 0]
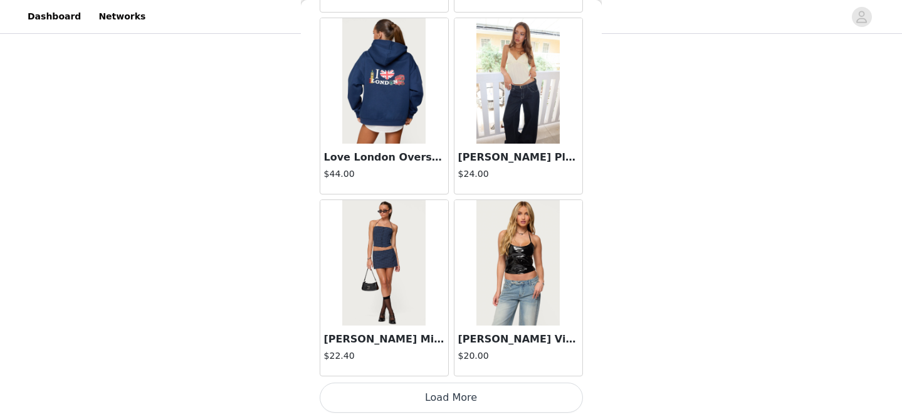
click at [394, 396] on button "Load More" at bounding box center [451, 397] width 263 height 30
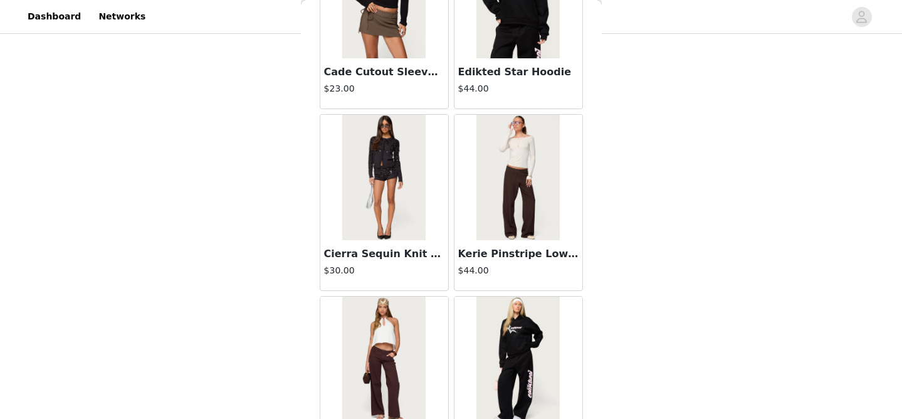
scroll to position [23310, 0]
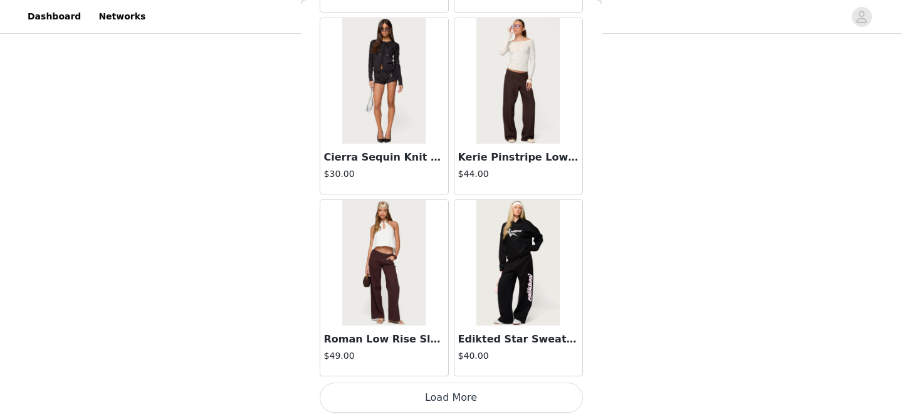
click at [390, 405] on button "Load More" at bounding box center [451, 397] width 263 height 30
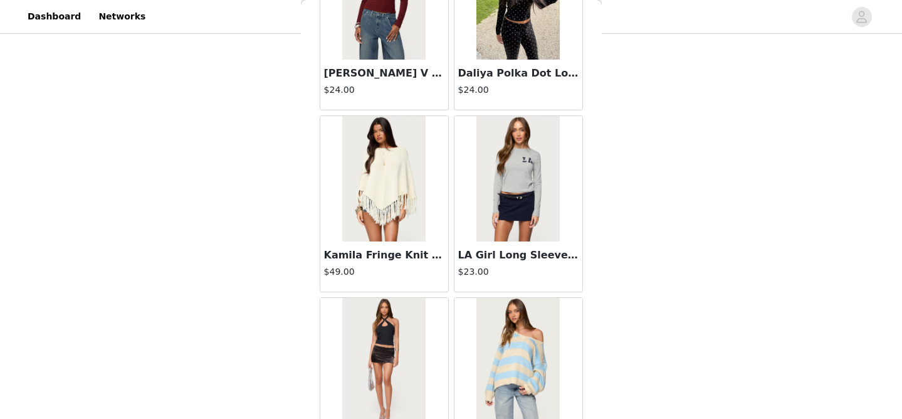
scroll to position [25127, 0]
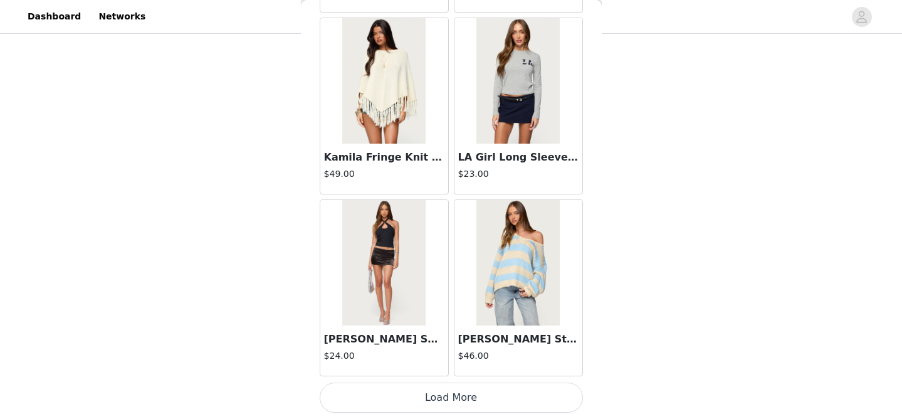
click at [434, 405] on button "Load More" at bounding box center [451, 397] width 263 height 30
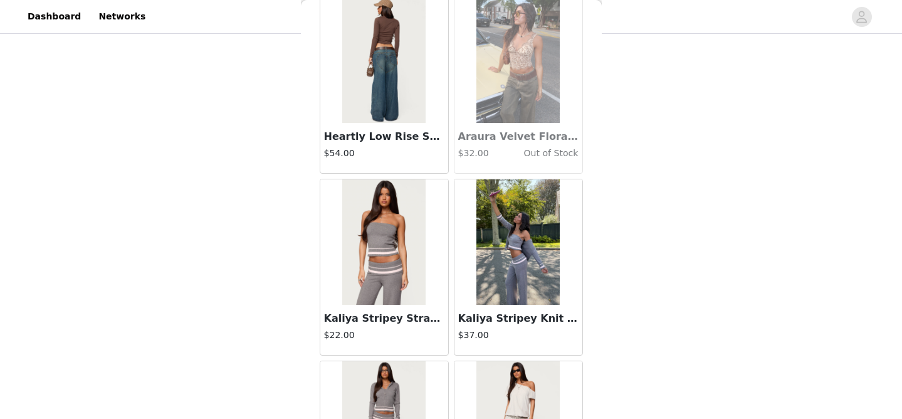
scroll to position [26945, 0]
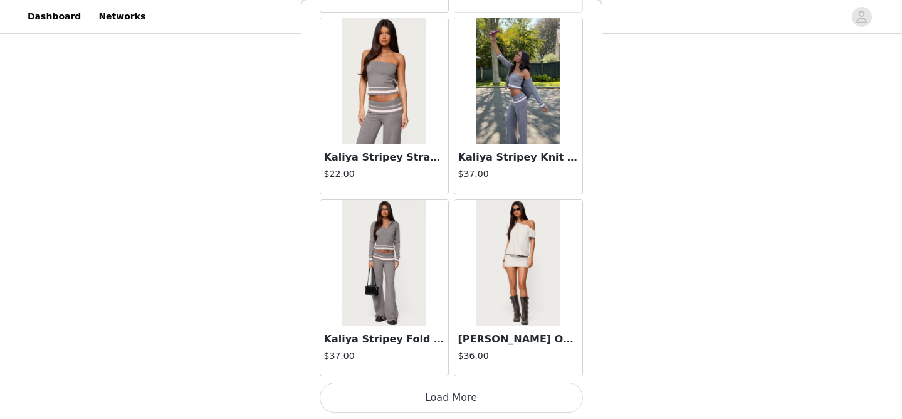
click at [432, 399] on button "Load More" at bounding box center [451, 397] width 263 height 30
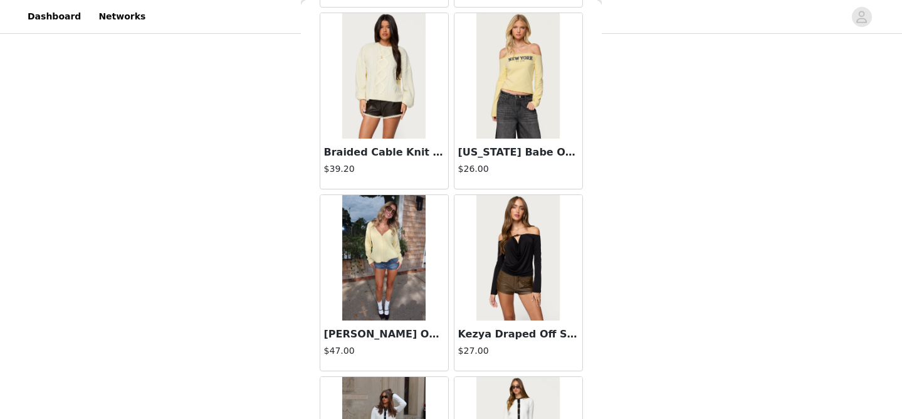
scroll to position [28762, 0]
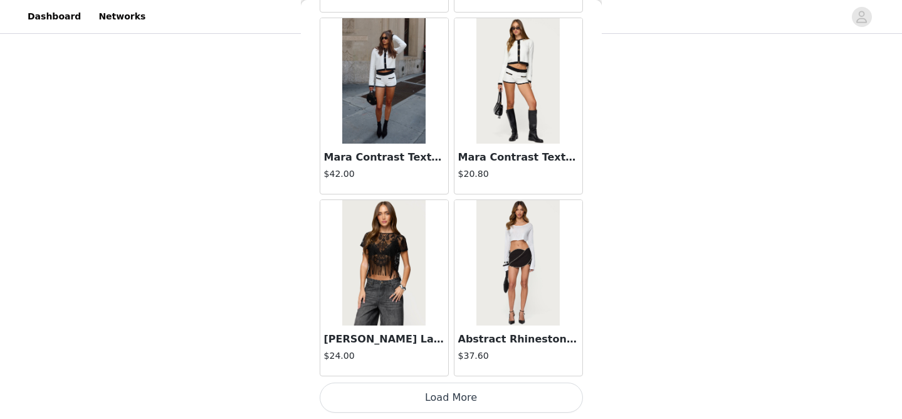
click at [447, 401] on button "Load More" at bounding box center [451, 397] width 263 height 30
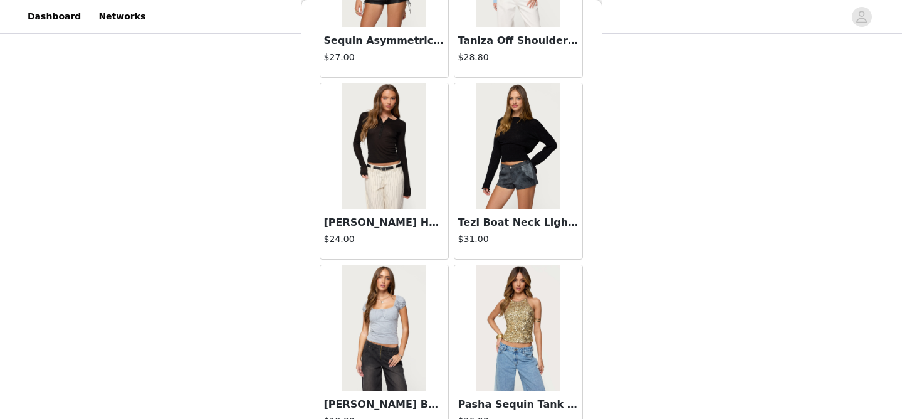
scroll to position [30580, 0]
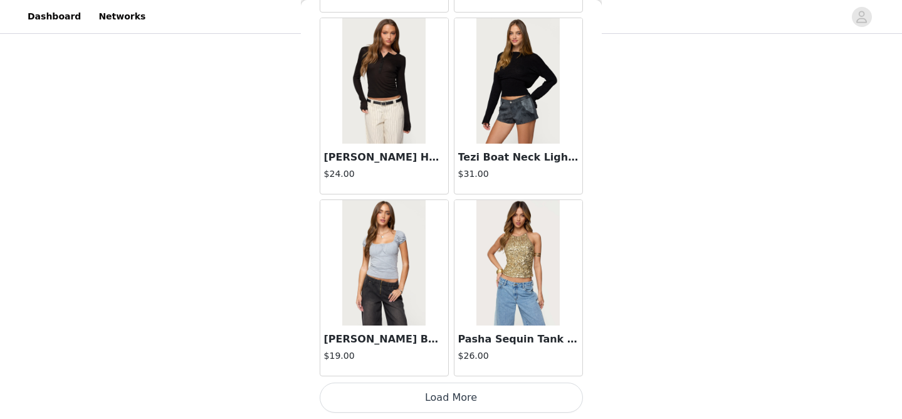
click at [431, 396] on button "Load More" at bounding box center [451, 397] width 263 height 30
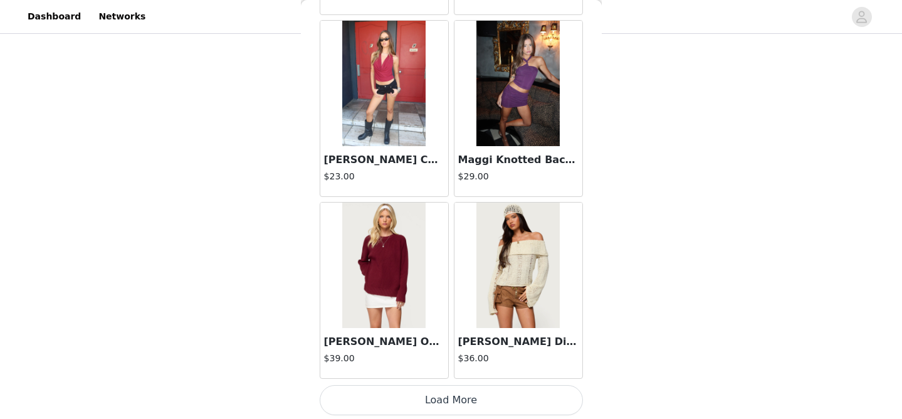
scroll to position [32397, 0]
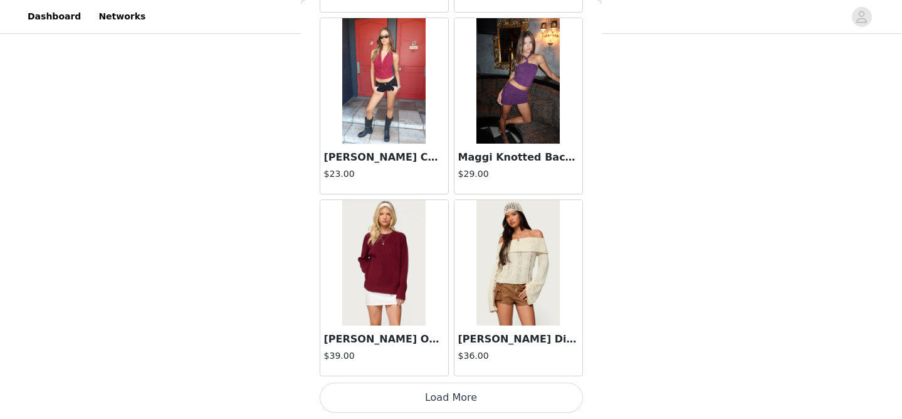
click at [434, 390] on button "Load More" at bounding box center [451, 397] width 263 height 30
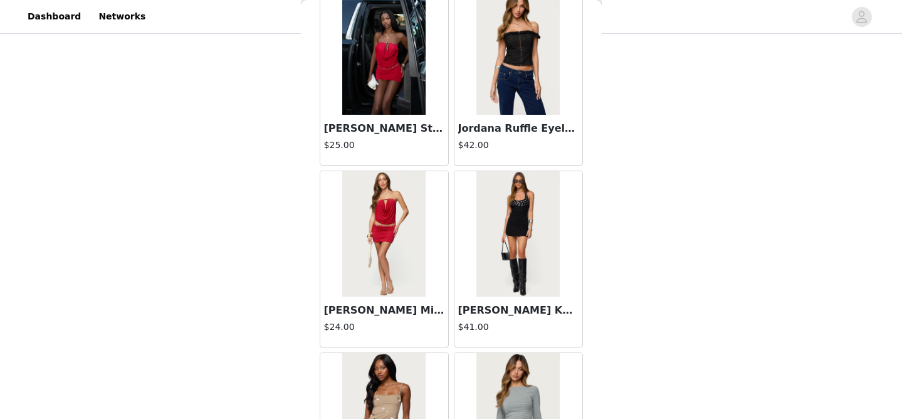
scroll to position [34215, 0]
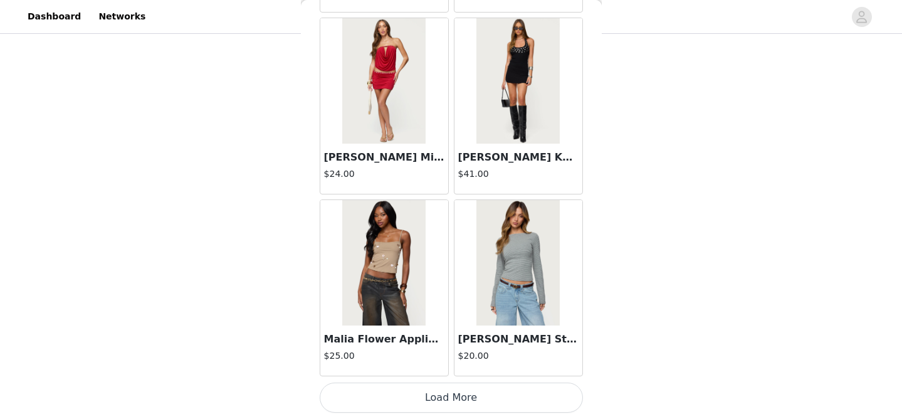
click at [433, 404] on button "Load More" at bounding box center [451, 397] width 263 height 30
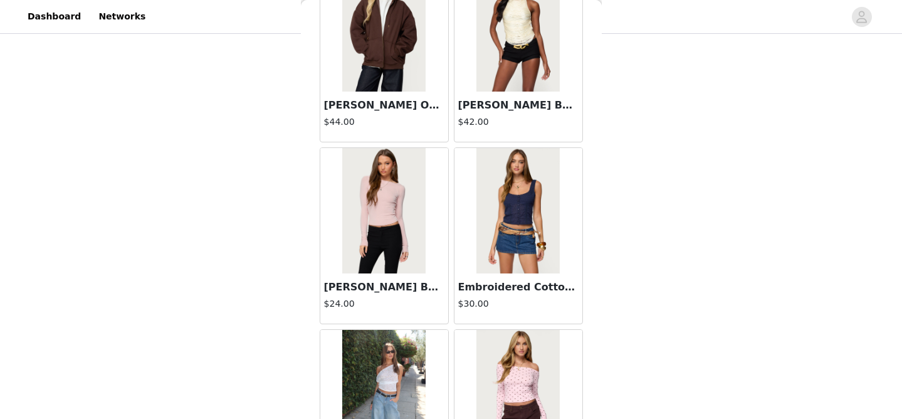
scroll to position [36032, 0]
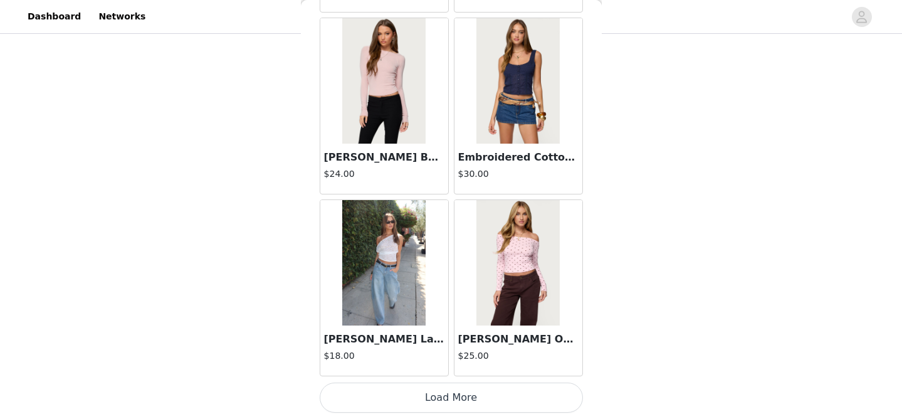
click at [420, 401] on button "Load More" at bounding box center [451, 397] width 263 height 30
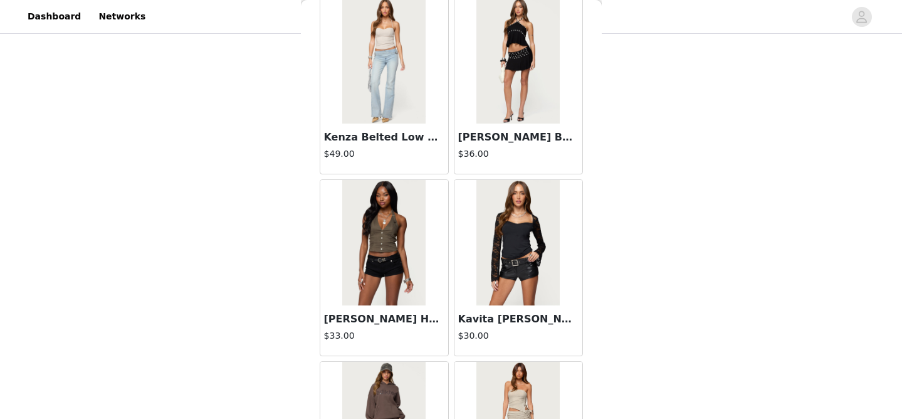
scroll to position [37850, 0]
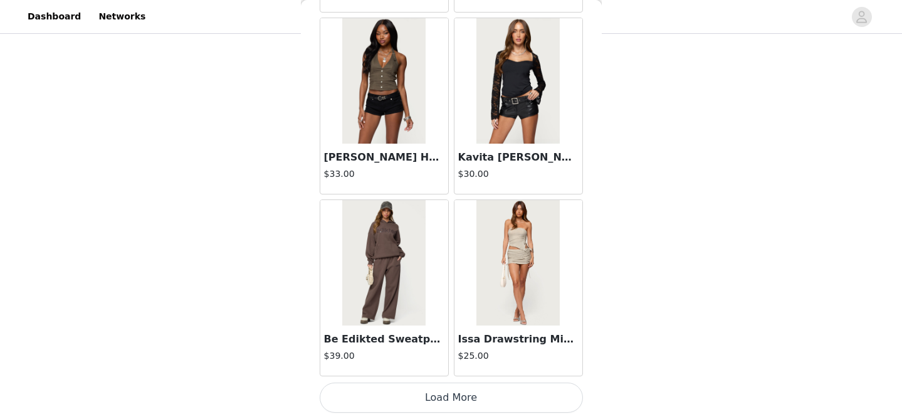
click at [421, 408] on button "Load More" at bounding box center [451, 397] width 263 height 30
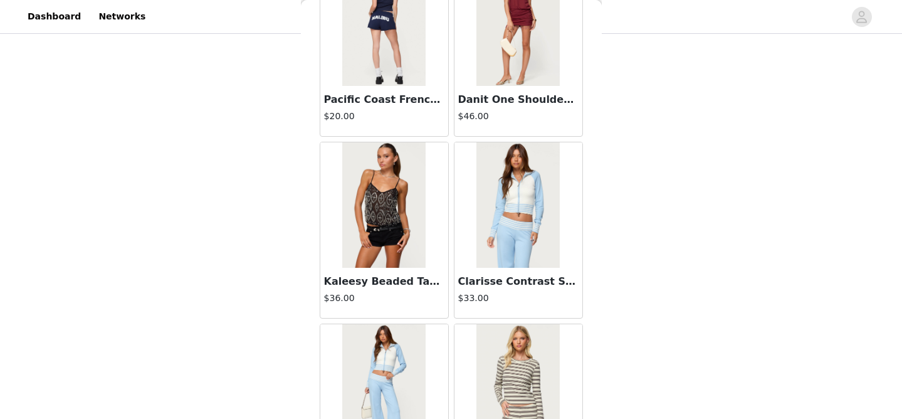
scroll to position [39667, 0]
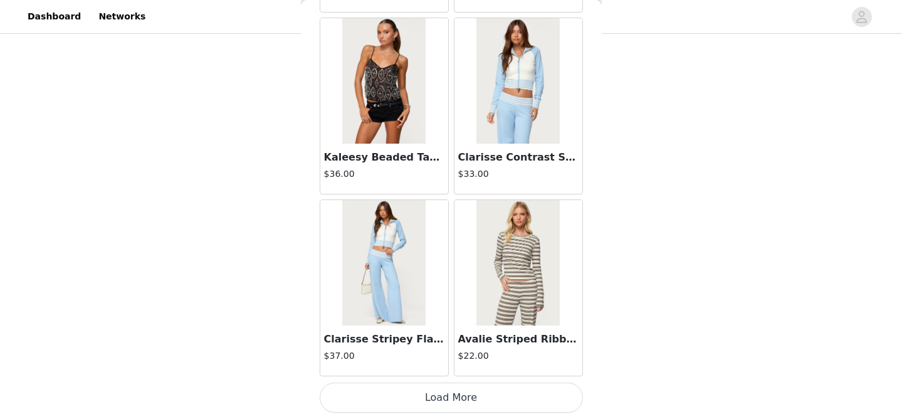
click at [414, 399] on button "Load More" at bounding box center [451, 397] width 263 height 30
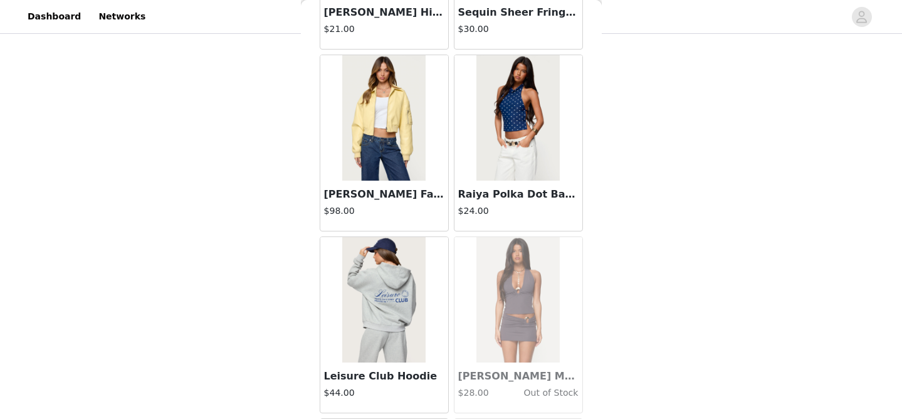
scroll to position [41485, 0]
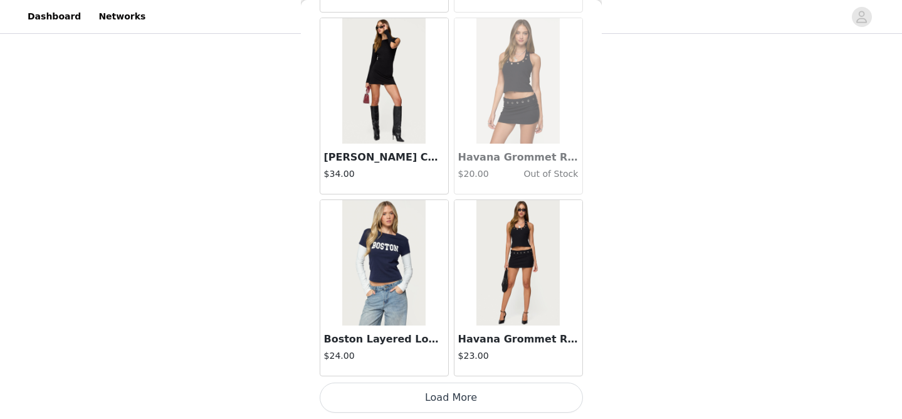
click at [420, 388] on button "Load More" at bounding box center [451, 397] width 263 height 30
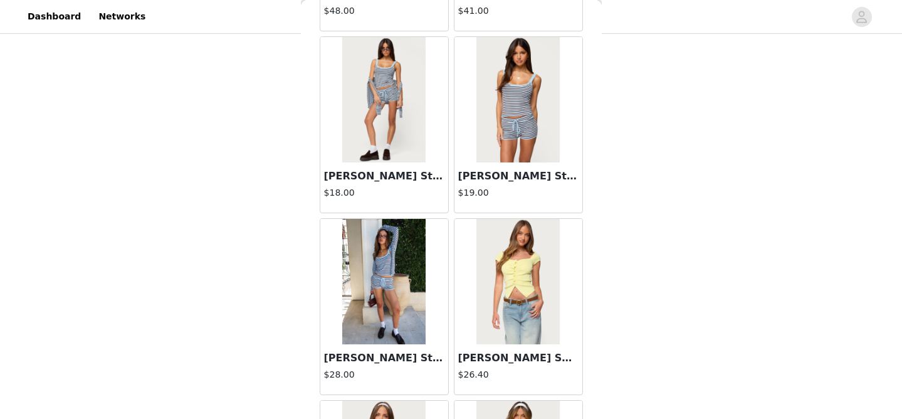
scroll to position [16923, 0]
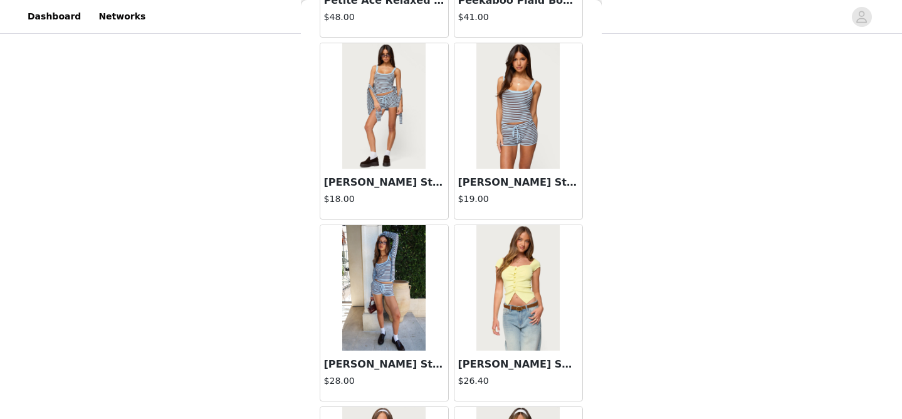
click at [505, 131] on img at bounding box center [517, 105] width 83 height 125
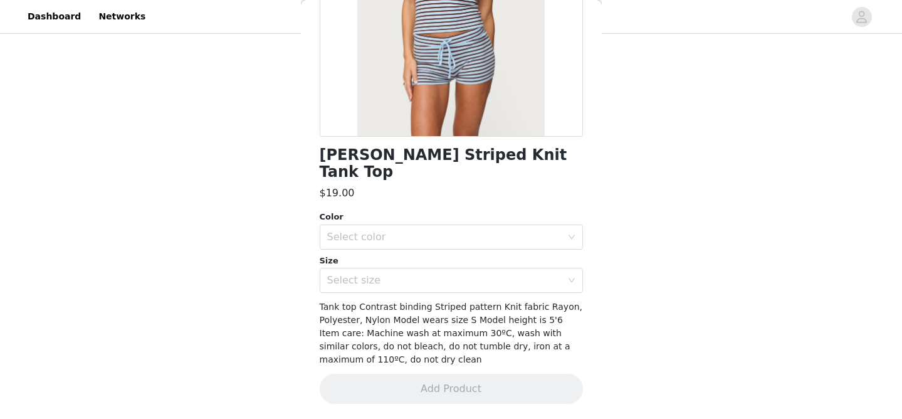
scroll to position [191, 0]
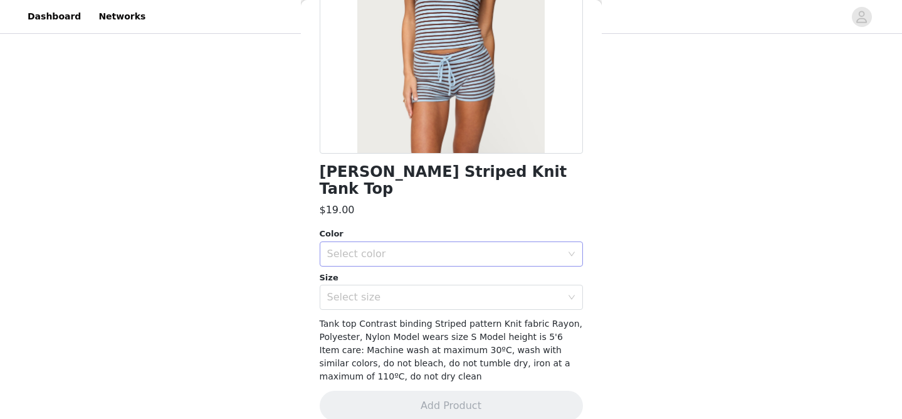
click at [404, 248] on div "Select color" at bounding box center [444, 254] width 234 height 13
click at [384, 266] on li "LIGHT BLUE" at bounding box center [451, 264] width 263 height 20
click at [370, 291] on div "Select size" at bounding box center [444, 297] width 234 height 13
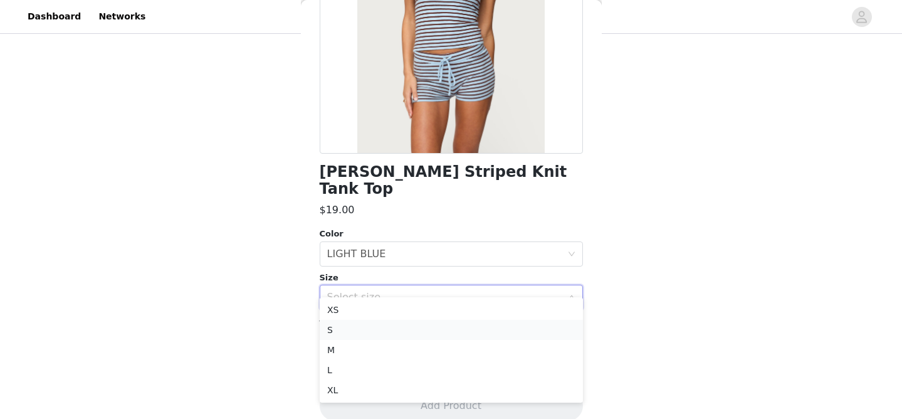
scroll to position [333, 0]
click at [345, 333] on li "S" at bounding box center [451, 328] width 263 height 20
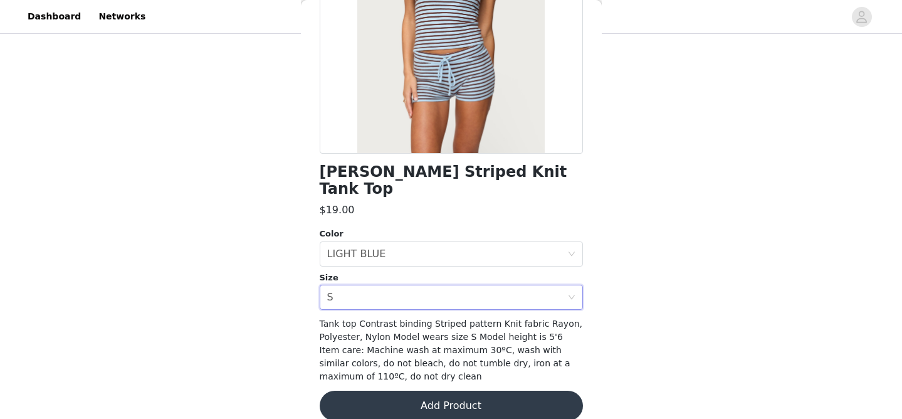
click at [449, 391] on button "Add Product" at bounding box center [451, 405] width 263 height 30
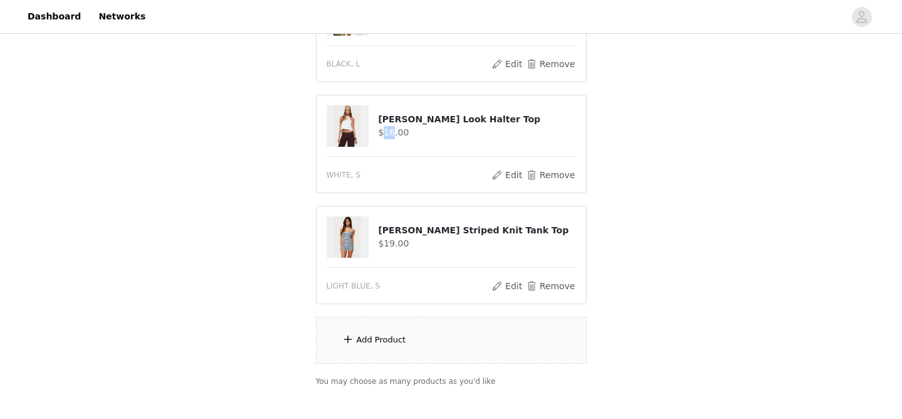
scroll to position [484, 0]
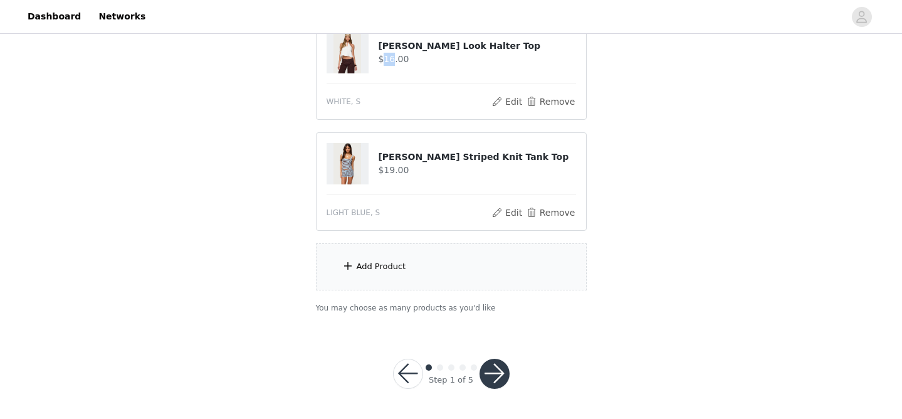
click at [492, 377] on button "button" at bounding box center [494, 373] width 30 height 30
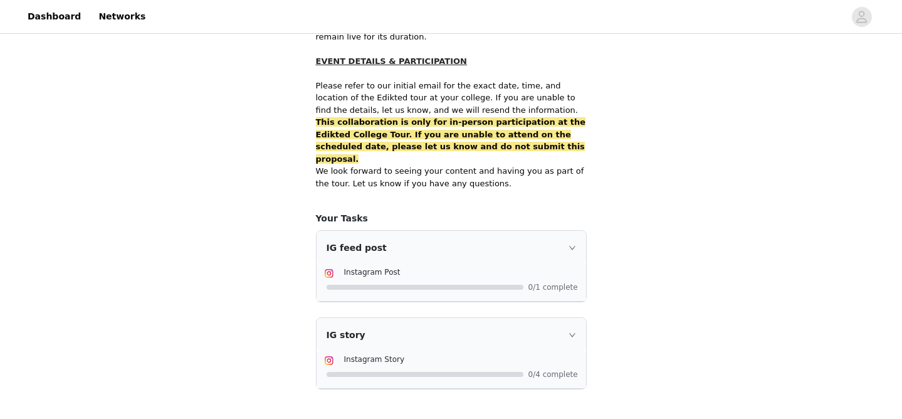
scroll to position [876, 0]
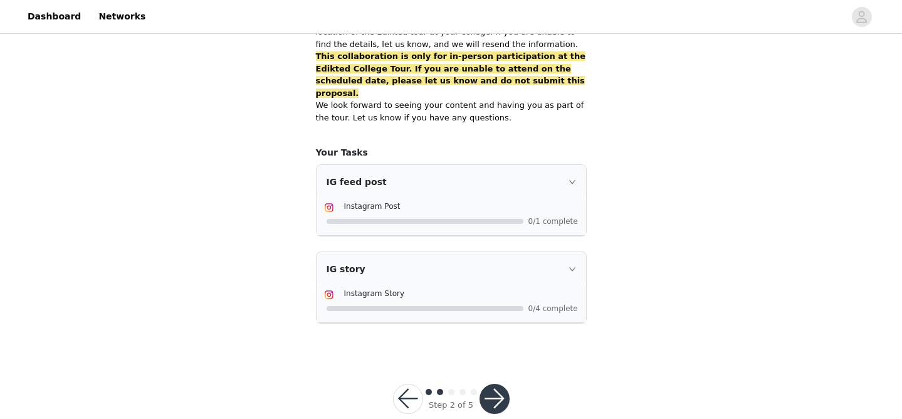
click at [496, 384] on button "button" at bounding box center [494, 399] width 30 height 30
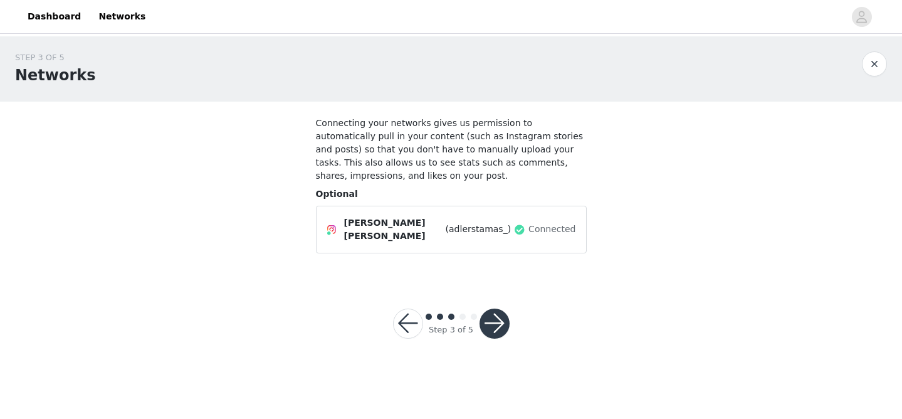
click at [490, 312] on button "button" at bounding box center [494, 323] width 30 height 30
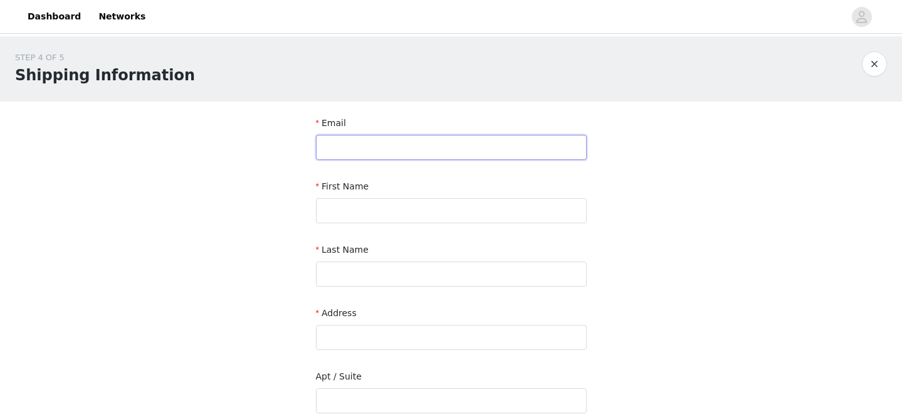
click at [431, 152] on input "text" at bounding box center [451, 147] width 271 height 25
type input "afstamas@icloud.com"
type input "Adler"
type input "Stamas"
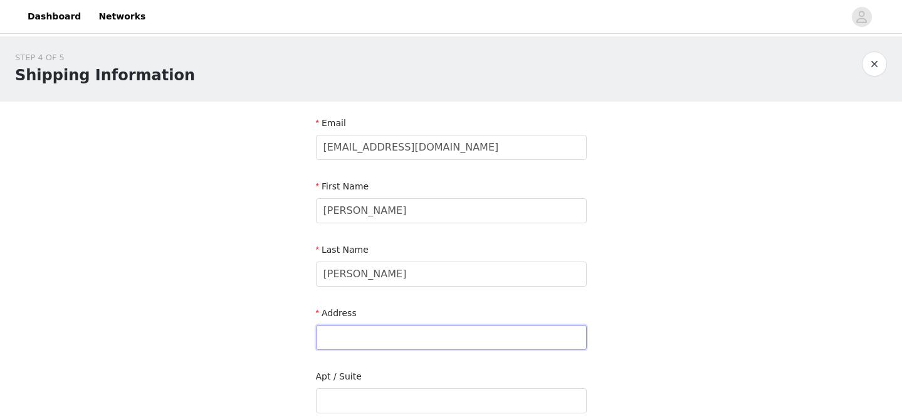
type input "906 Stokes Reserve Court"
type input "Lebanon"
type input "45036"
type input "9379749479"
click at [398, 338] on input "906 Stokes Reserve Court" at bounding box center [451, 337] width 271 height 25
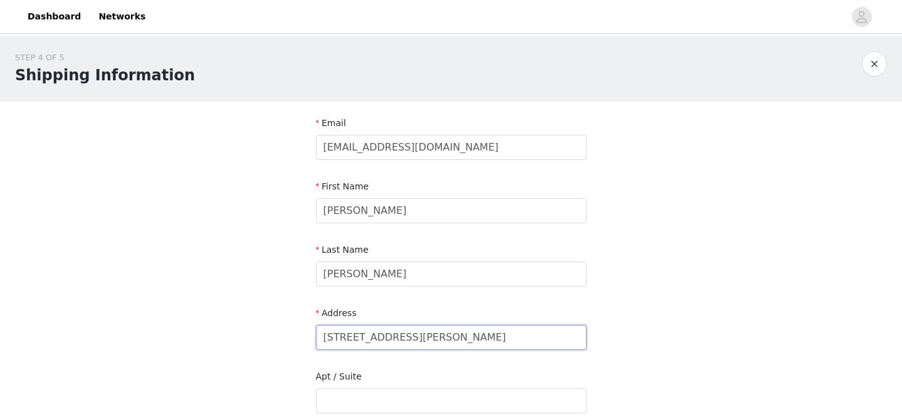
click at [398, 338] on input "906 Stokes Reserve Court" at bounding box center [451, 337] width 271 height 25
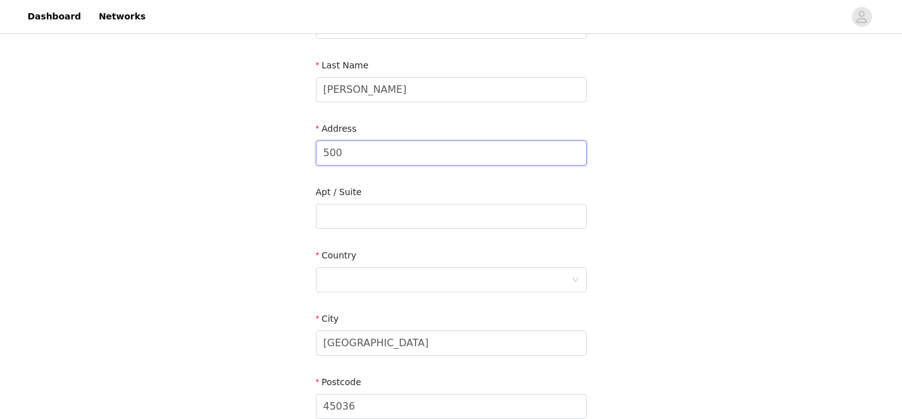
scroll to position [207, 0]
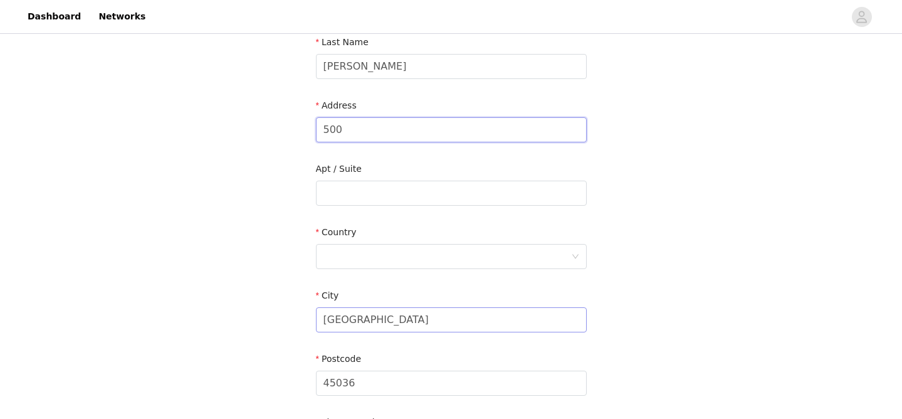
type input "500"
click at [390, 320] on input "Lebanon" at bounding box center [451, 319] width 271 height 25
type input "Lebano"
click at [375, 322] on input "Lebano" at bounding box center [451, 319] width 271 height 25
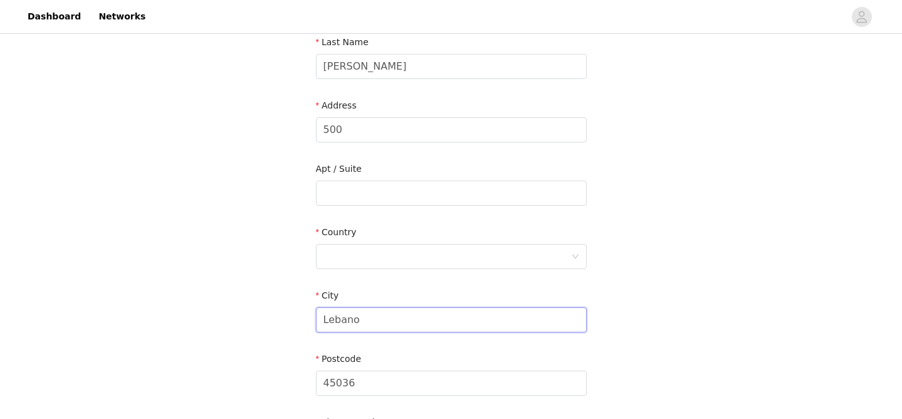
click at [375, 322] on input "Lebano" at bounding box center [451, 319] width 271 height 25
click at [375, 384] on input "45036" at bounding box center [451, 382] width 271 height 25
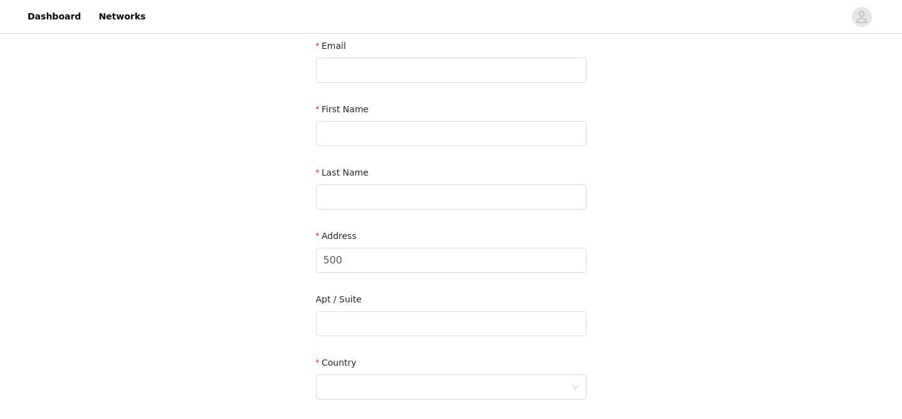
scroll to position [0, 0]
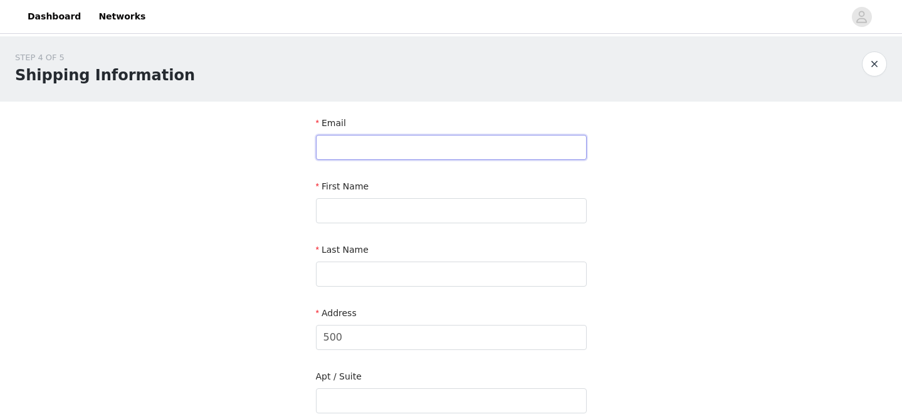
click at [358, 144] on input "text" at bounding box center [451, 147] width 271 height 25
type input "afstamas@icloud.com"
click at [337, 205] on input "text" at bounding box center [451, 210] width 271 height 25
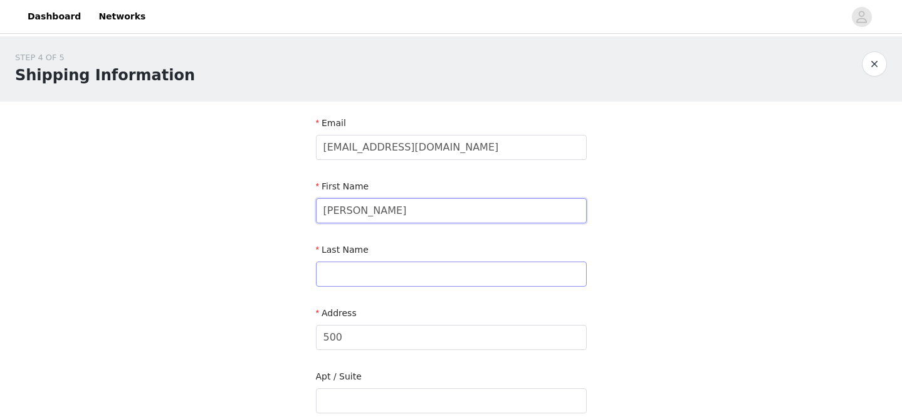
type input "Adler"
click at [343, 281] on input "text" at bounding box center [451, 273] width 271 height 25
type input "Stamas"
click at [370, 337] on input "500" at bounding box center [451, 337] width 271 height 25
click at [347, 340] on input "500 S Maple" at bounding box center [451, 337] width 271 height 25
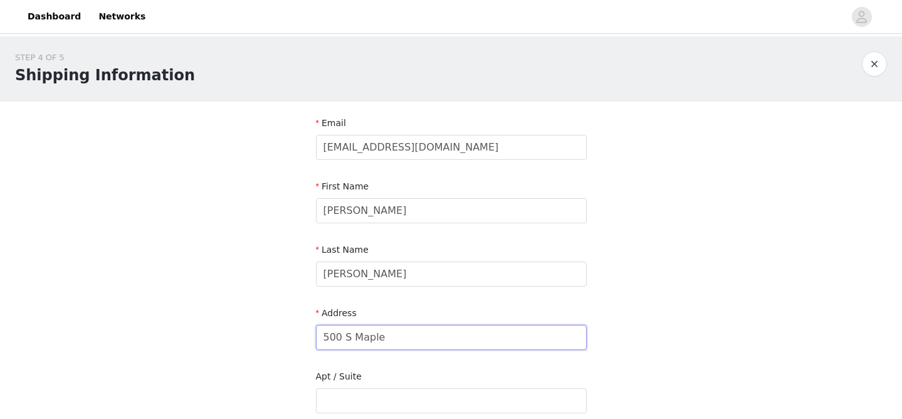
click at [404, 330] on input "500 S Maple" at bounding box center [451, 337] width 271 height 25
click at [402, 334] on input "500 S Maple" at bounding box center [451, 337] width 271 height 25
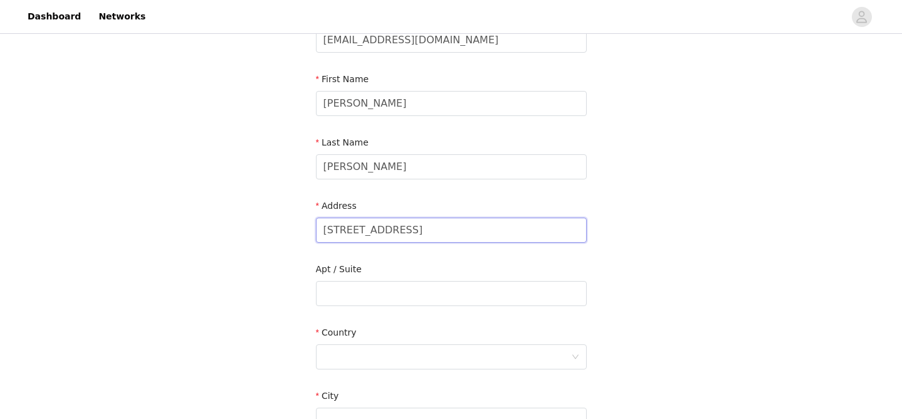
scroll to position [112, 0]
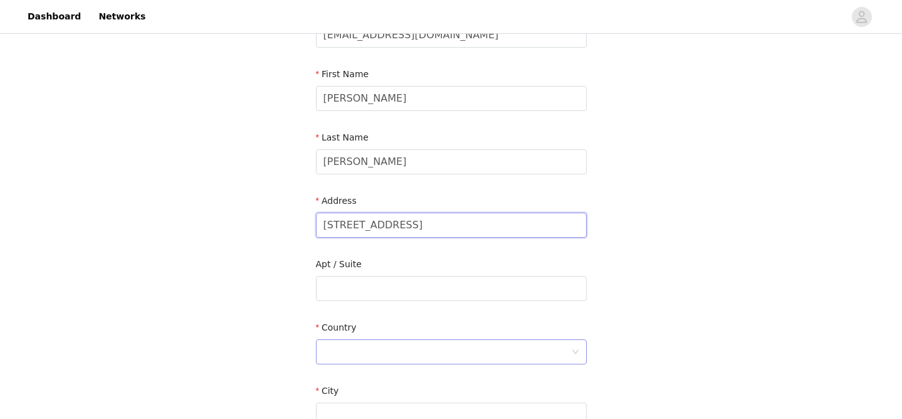
type input "[STREET_ADDRESS]"
click at [345, 342] on div at bounding box center [447, 352] width 248 height 24
click at [383, 377] on li "[GEOGRAPHIC_DATA]" at bounding box center [451, 379] width 271 height 20
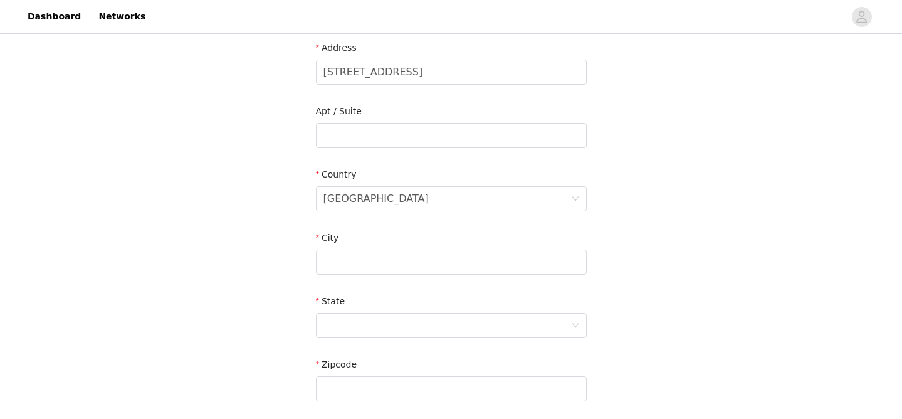
scroll to position [270, 0]
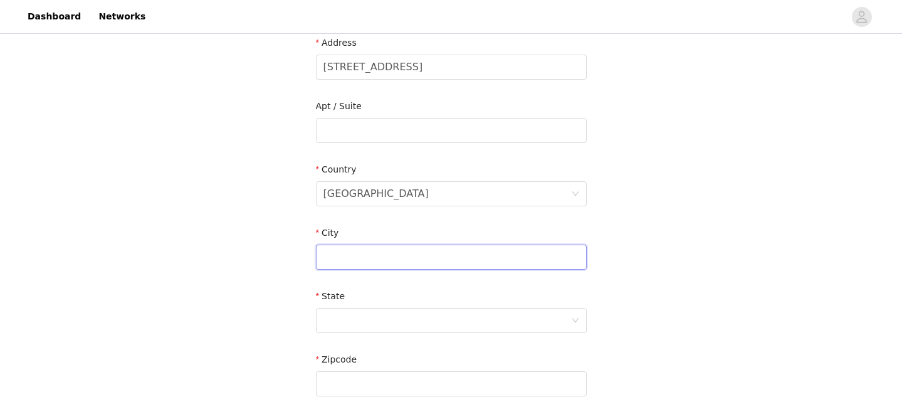
click at [368, 258] on input "text" at bounding box center [451, 256] width 271 height 25
type input "Oxford"
click at [338, 310] on div at bounding box center [447, 320] width 248 height 24
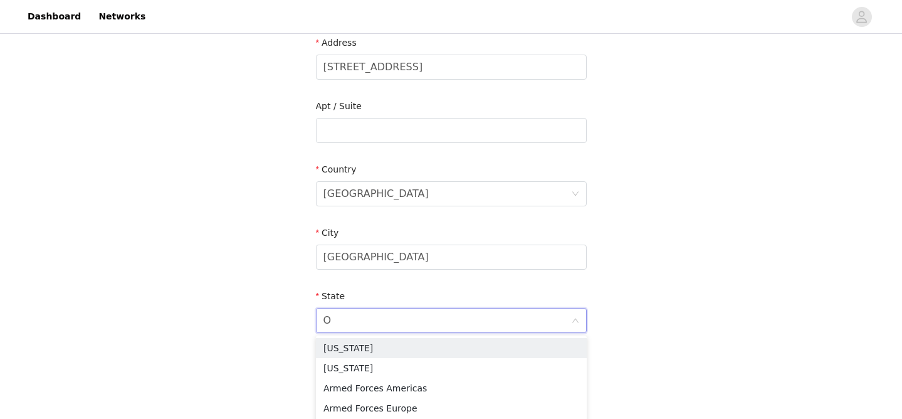
type input "OH"
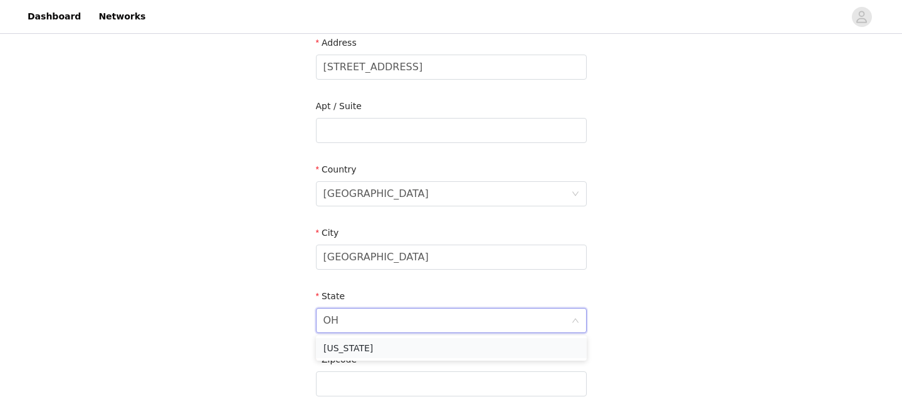
click at [338, 348] on li "Ohio" at bounding box center [451, 348] width 271 height 20
click at [343, 382] on input "text" at bounding box center [451, 383] width 271 height 25
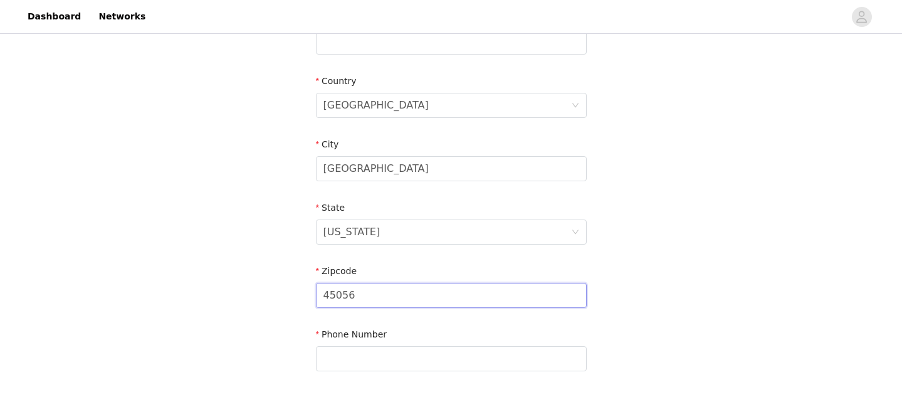
scroll to position [361, 0]
type input "45056"
click at [339, 367] on input "text" at bounding box center [451, 355] width 271 height 25
type input "9379749479"
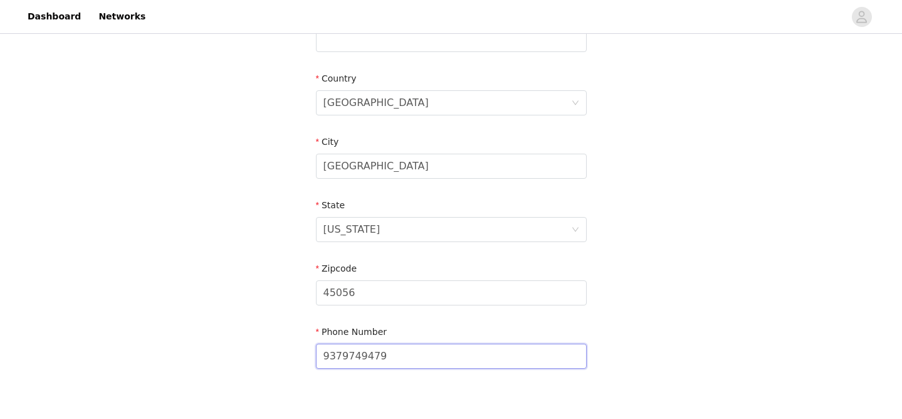
scroll to position [436, 0]
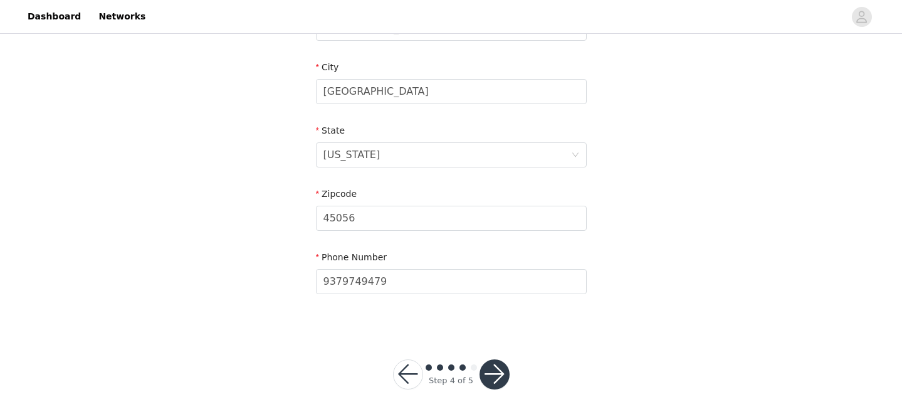
click at [496, 371] on button "button" at bounding box center [494, 374] width 30 height 30
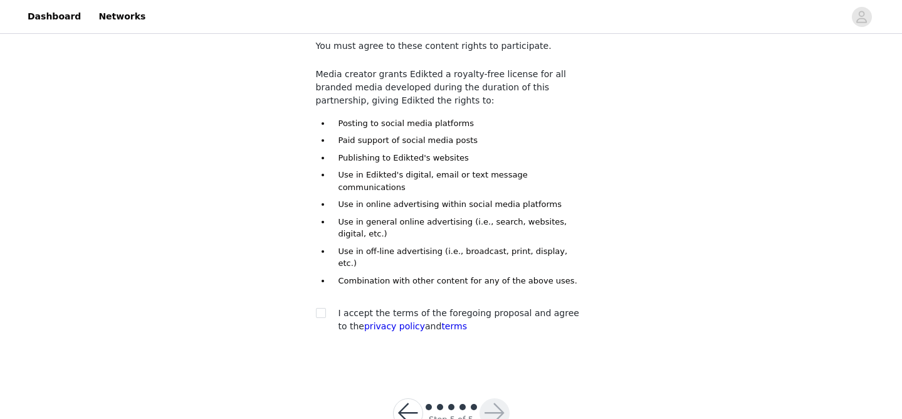
scroll to position [92, 0]
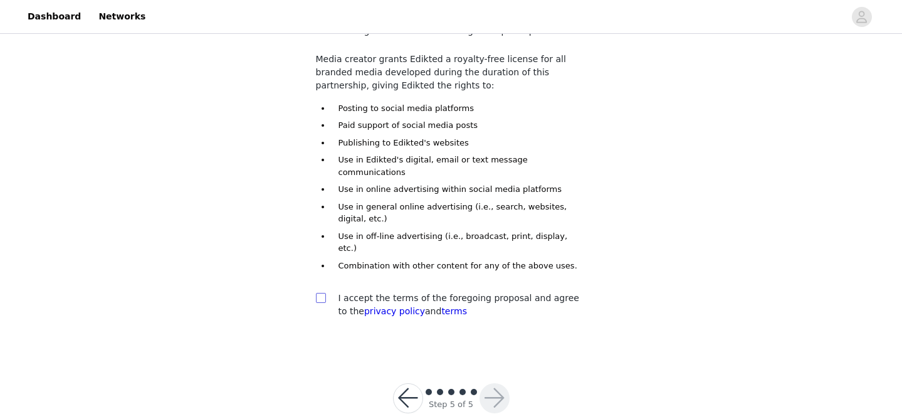
click at [319, 293] on input "checkbox" at bounding box center [320, 297] width 9 height 9
checkbox input "true"
click at [489, 383] on button "button" at bounding box center [494, 398] width 30 height 30
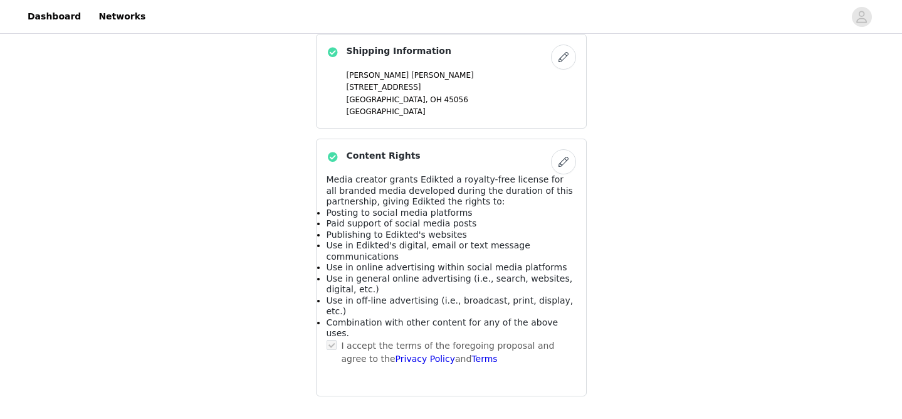
scroll to position [847, 0]
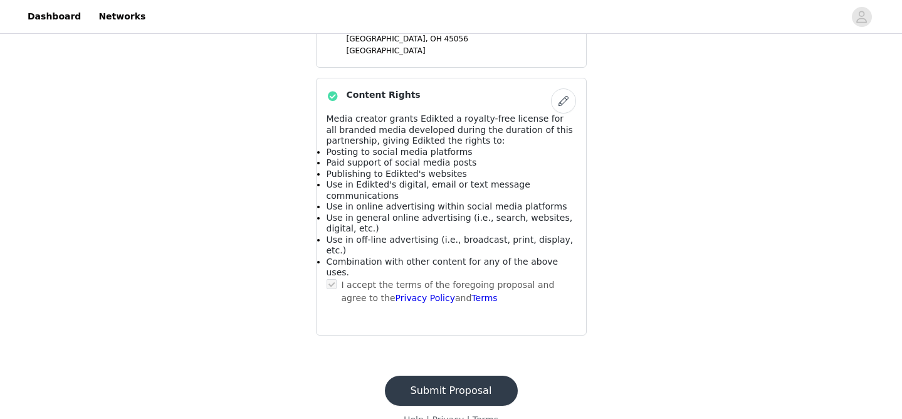
click at [470, 375] on button "Submit Proposal" at bounding box center [451, 390] width 133 height 30
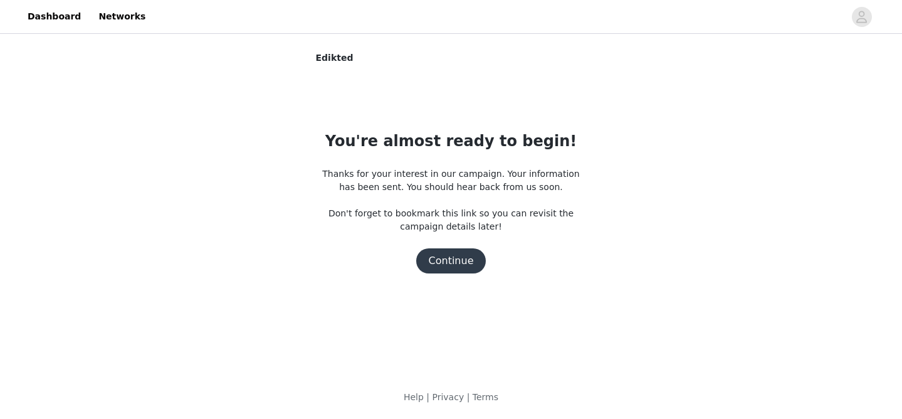
click at [445, 263] on button "Continue" at bounding box center [451, 260] width 70 height 25
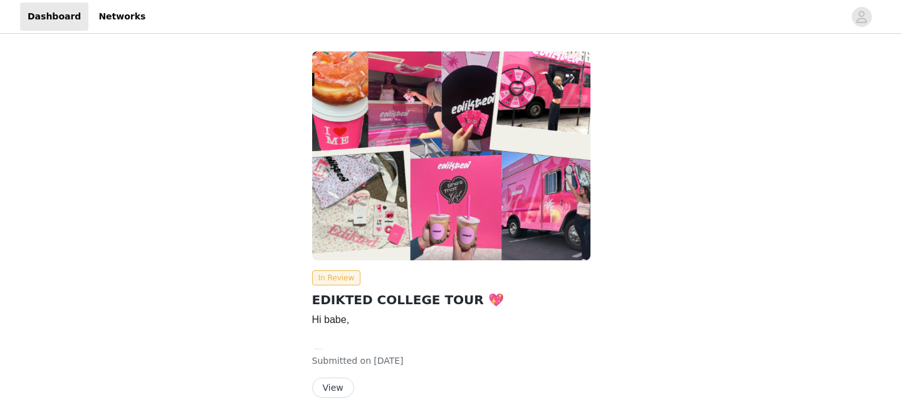
scroll to position [42, 0]
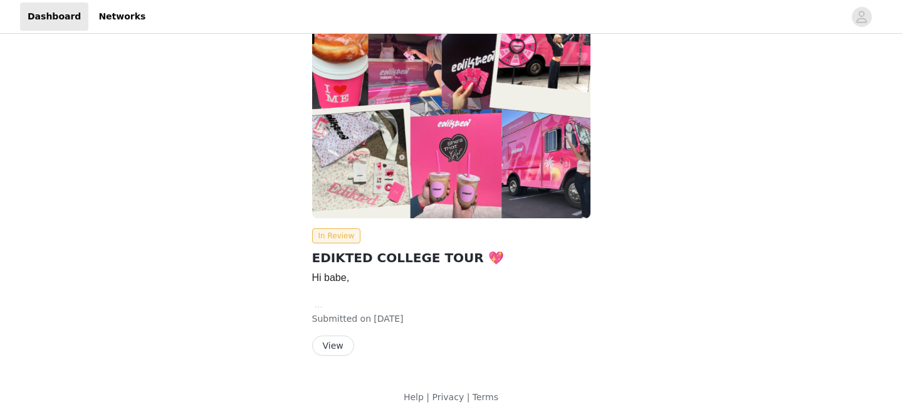
click at [329, 342] on button "View" at bounding box center [333, 345] width 42 height 20
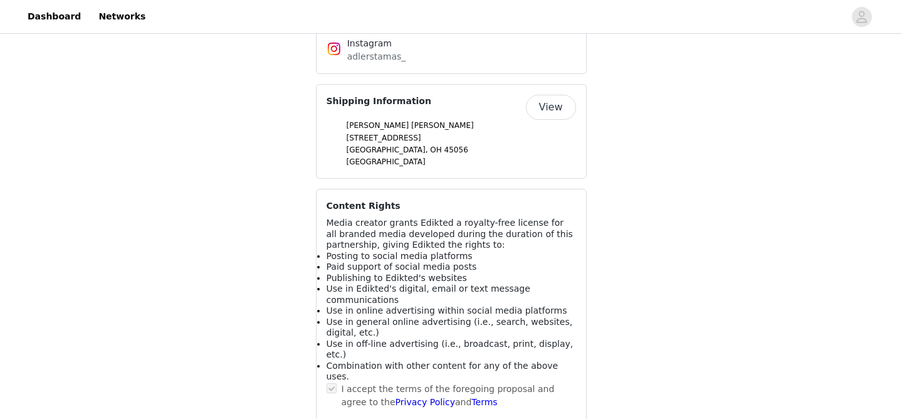
scroll to position [1120, 0]
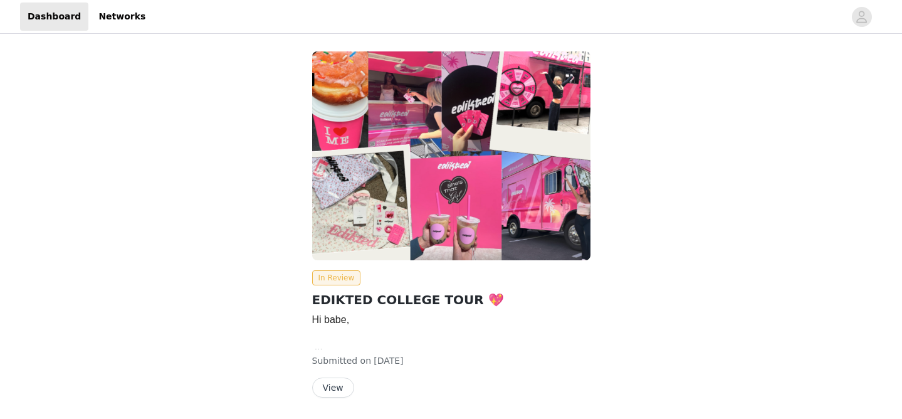
scroll to position [42, 0]
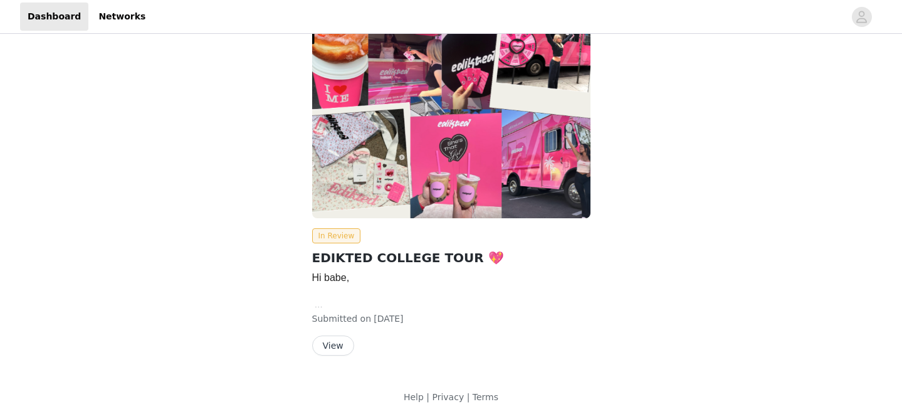
click at [325, 341] on button "View" at bounding box center [333, 345] width 42 height 20
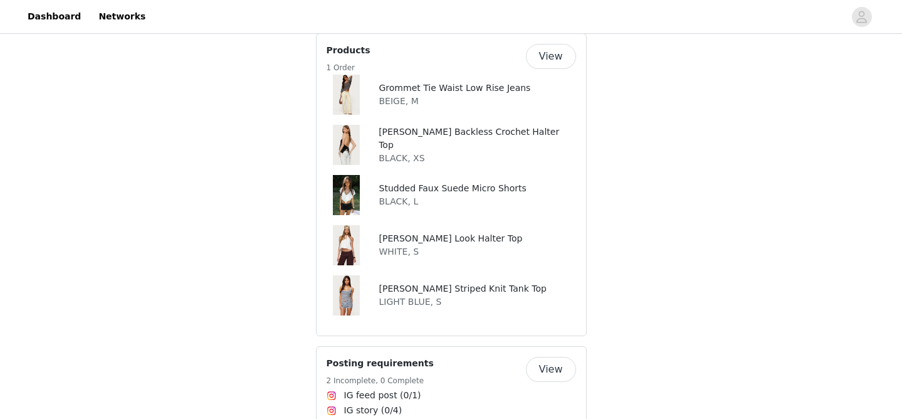
scroll to position [773, 0]
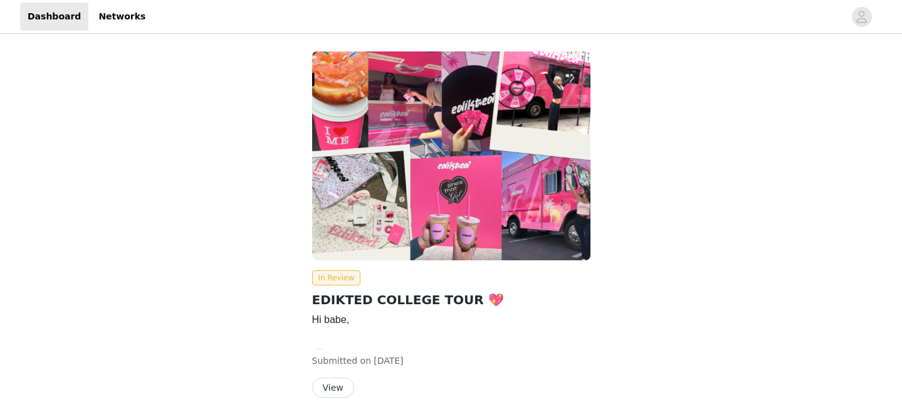
click at [343, 385] on button "View" at bounding box center [333, 387] width 42 height 20
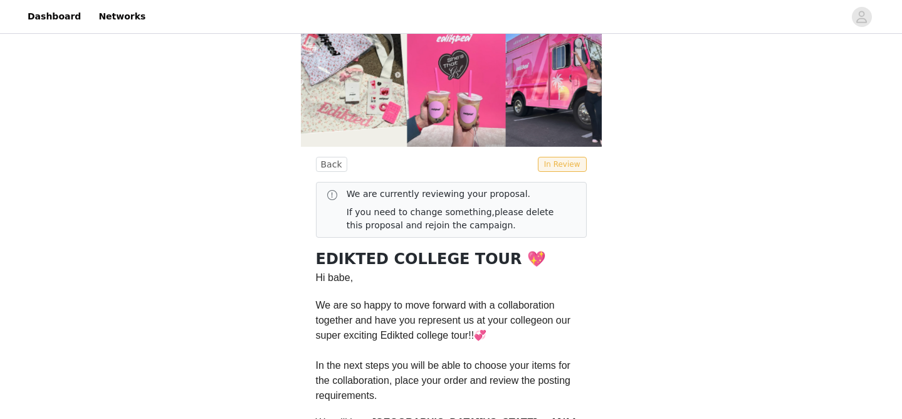
scroll to position [133, 0]
